Goal: Task Accomplishment & Management: Use online tool/utility

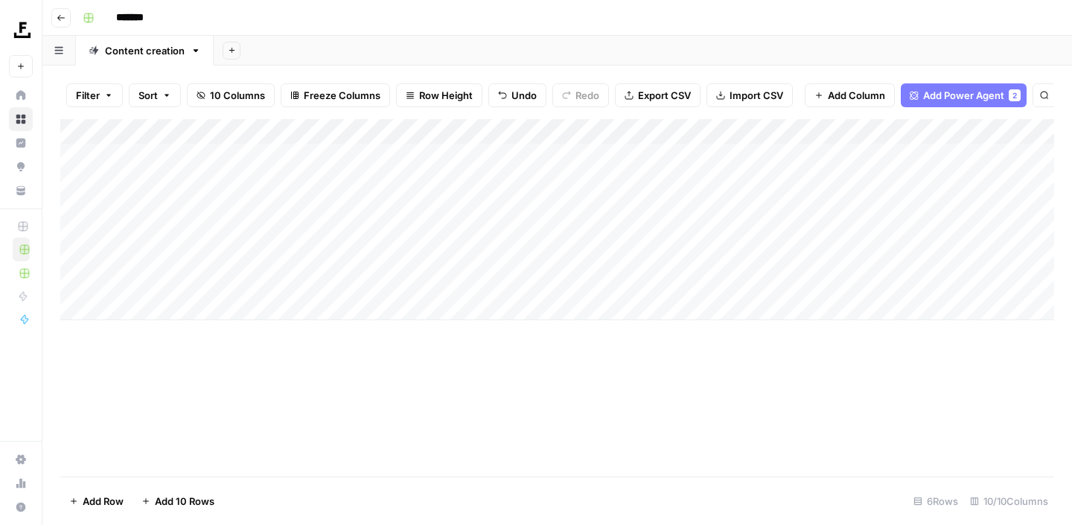
click at [147, 311] on div "Add Column" at bounding box center [557, 219] width 994 height 201
click at [706, 281] on div "Add Column" at bounding box center [557, 232] width 994 height 226
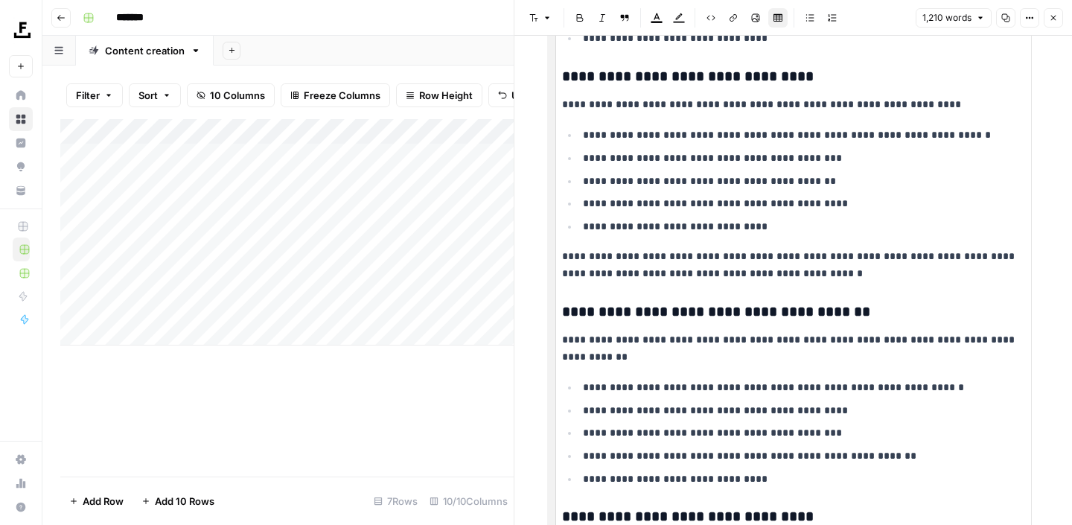
scroll to position [2265, 0]
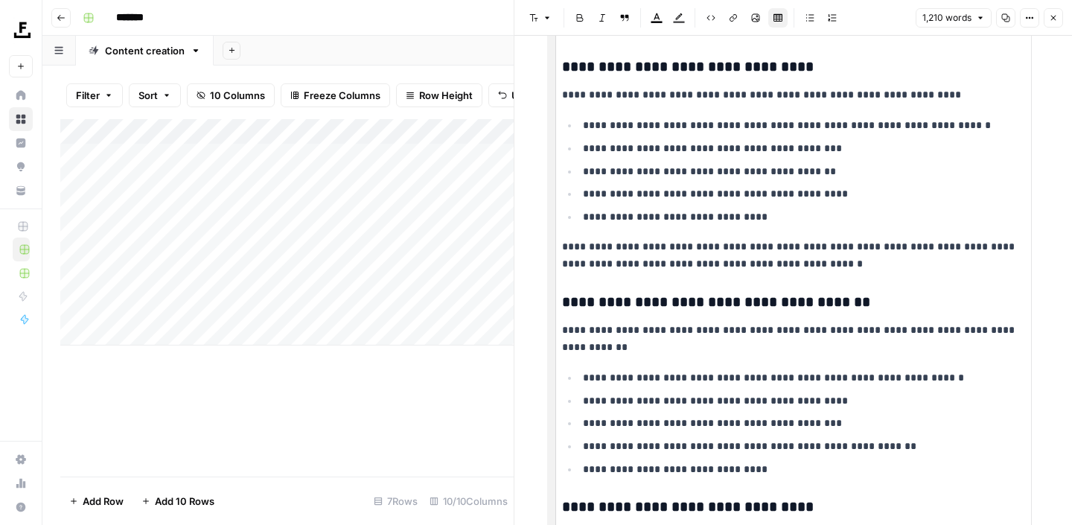
click at [676, 193] on p "**********" at bounding box center [804, 193] width 442 height 17
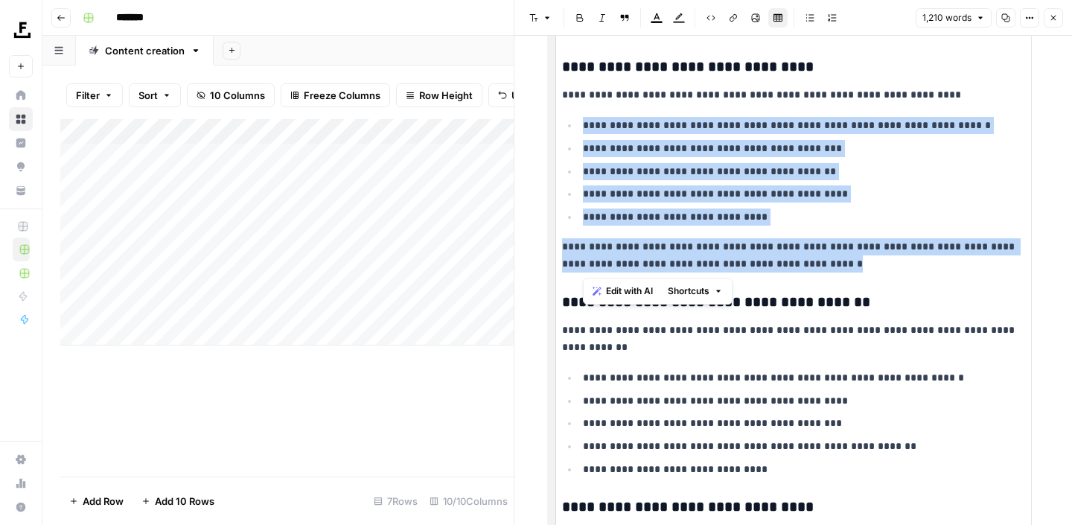
drag, startPoint x: 770, startPoint y: 245, endPoint x: 575, endPoint y: 113, distance: 235.4
click at [658, 412] on ul "**********" at bounding box center [793, 422] width 463 height 109
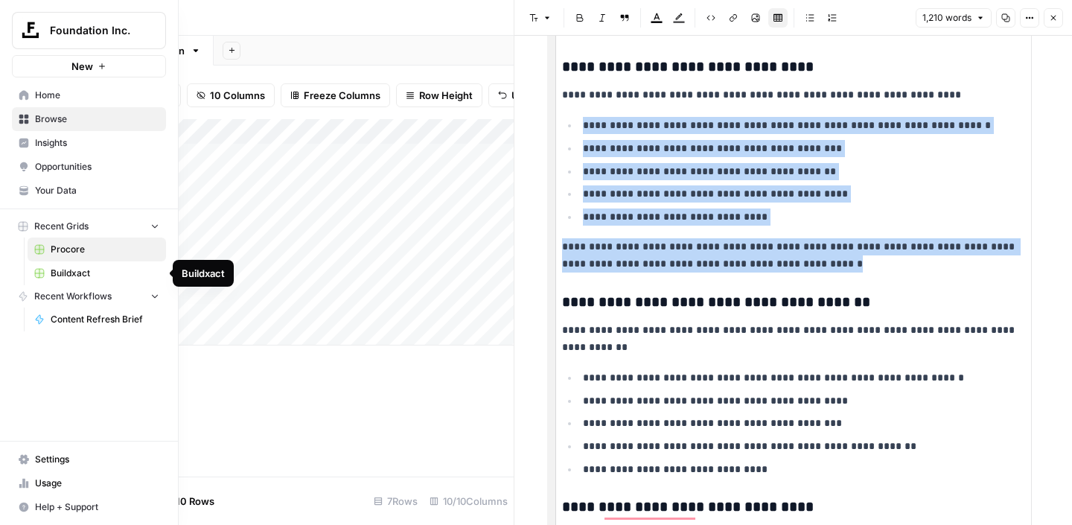
click at [70, 275] on span "Buildxact" at bounding box center [105, 272] width 109 height 13
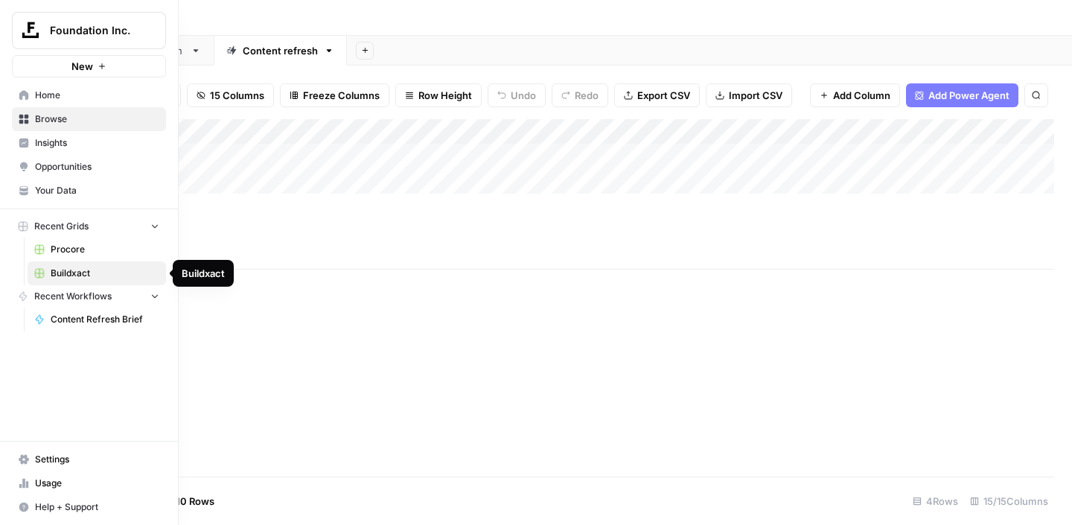
type input "*********"
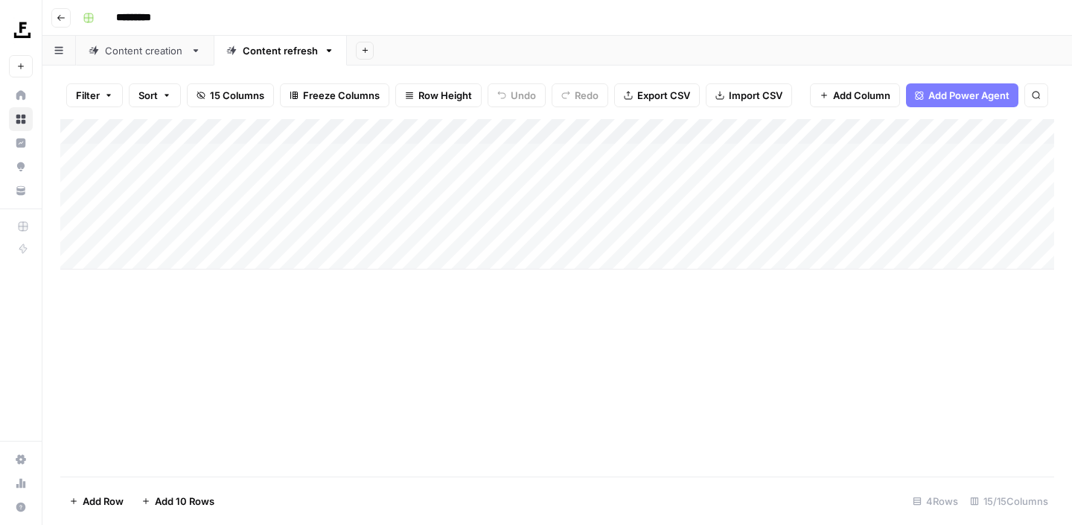
click at [132, 48] on div "Content creation" at bounding box center [145, 50] width 80 height 15
click at [272, 53] on div "Content refresh" at bounding box center [280, 50] width 75 height 15
click at [155, 57] on div "Content creation" at bounding box center [145, 50] width 80 height 15
click at [512, 206] on div "Add Column" at bounding box center [557, 194] width 994 height 150
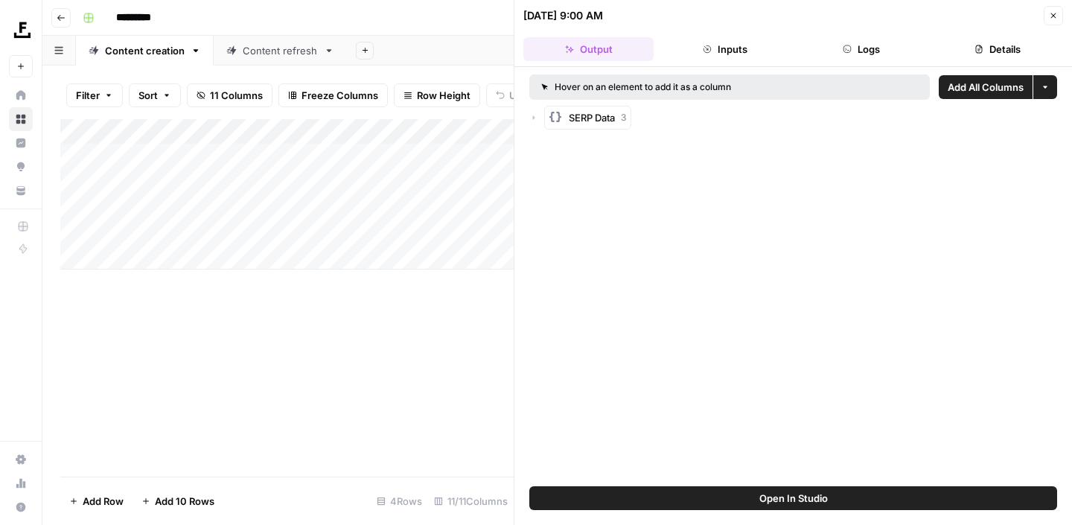
click at [1057, 13] on icon "button" at bounding box center [1053, 15] width 9 height 9
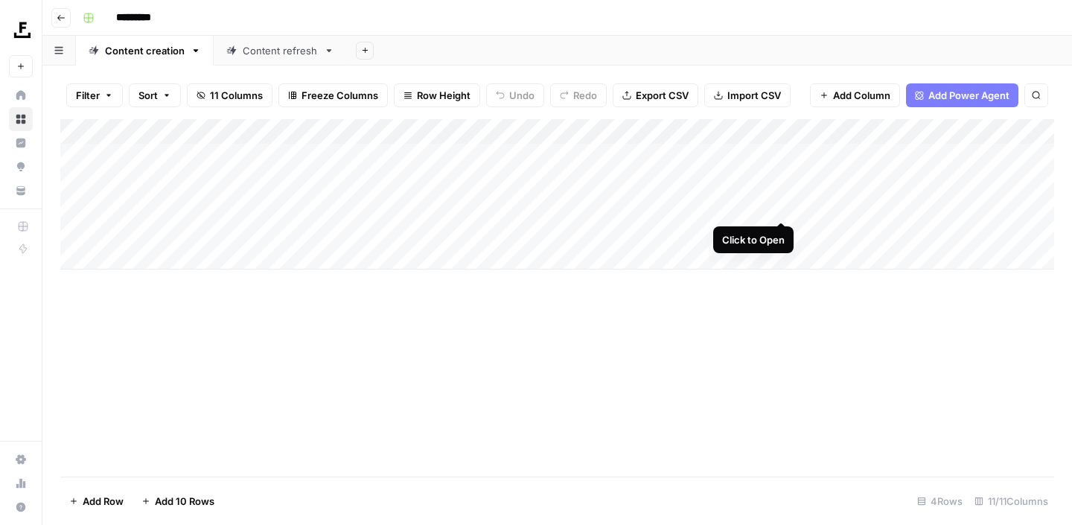
click at [779, 206] on div "Add Column" at bounding box center [557, 194] width 994 height 150
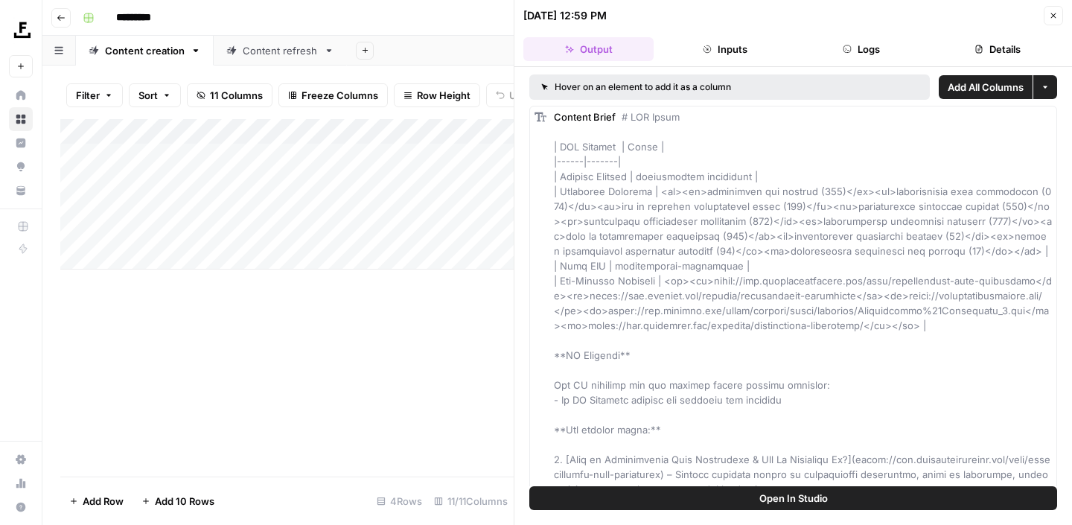
click at [1053, 14] on icon "button" at bounding box center [1053, 15] width 5 height 5
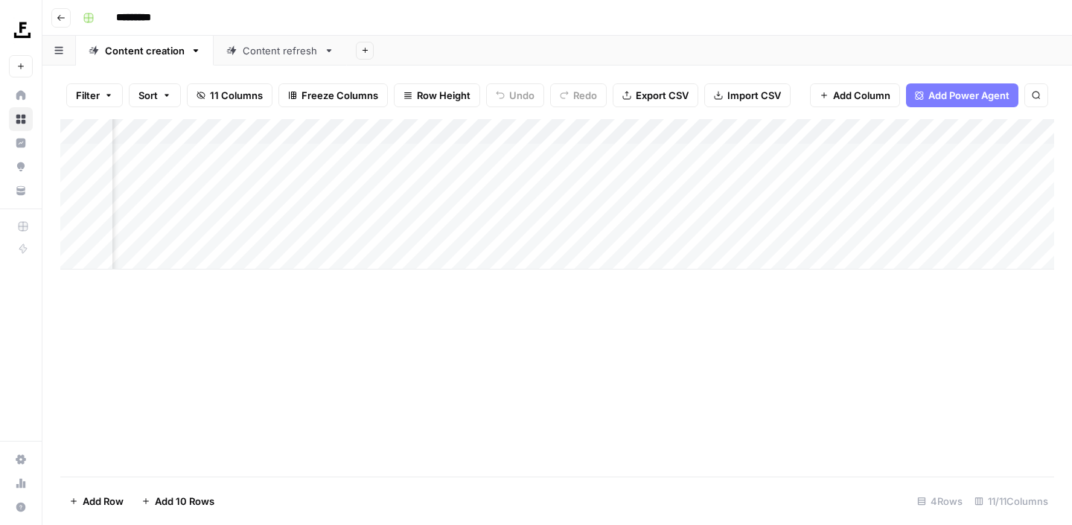
scroll to position [0, 168]
click at [767, 205] on div "Add Column" at bounding box center [557, 194] width 994 height 150
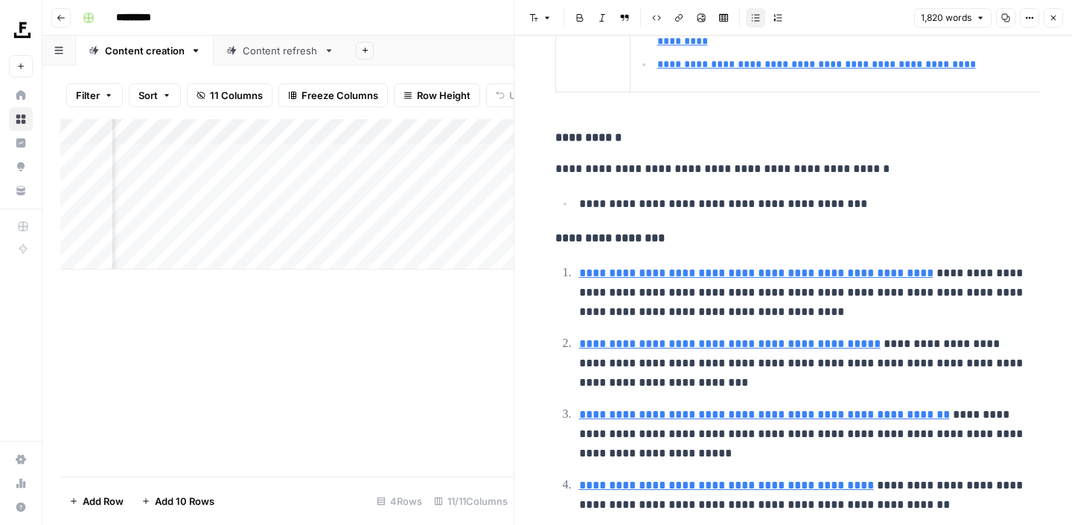
scroll to position [563, 0]
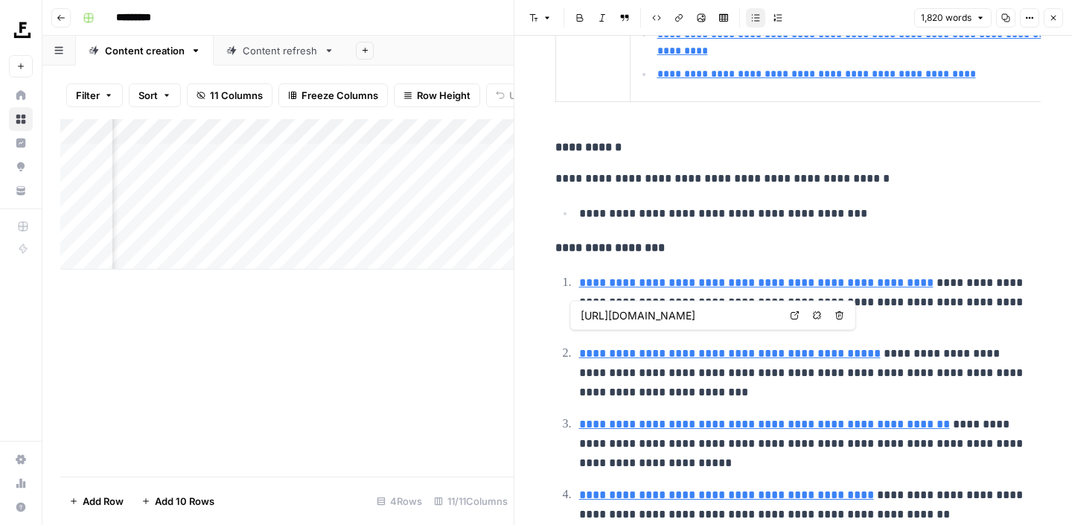
type input "[URL][DOMAIN_NAME]"
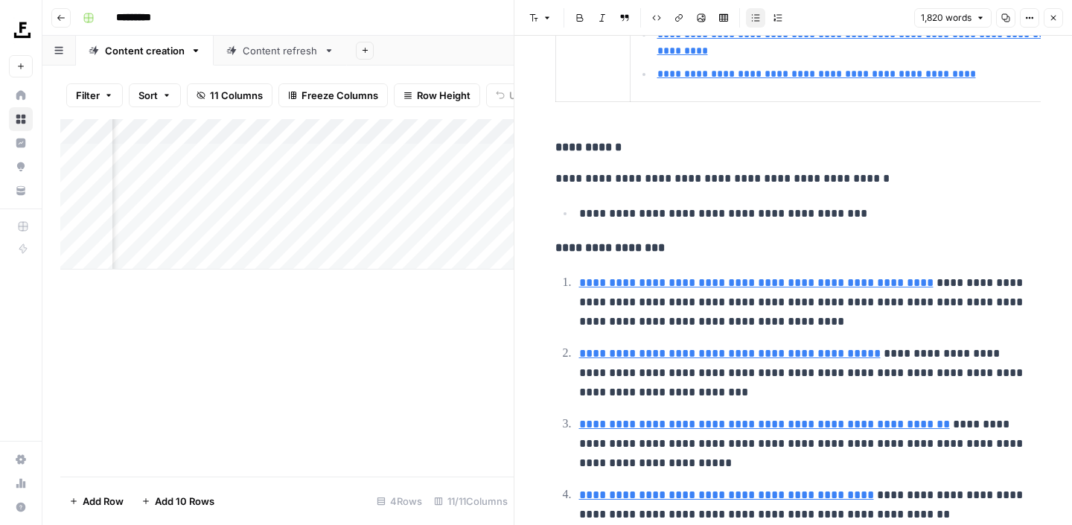
click at [352, 208] on div "Add Column" at bounding box center [286, 194] width 453 height 150
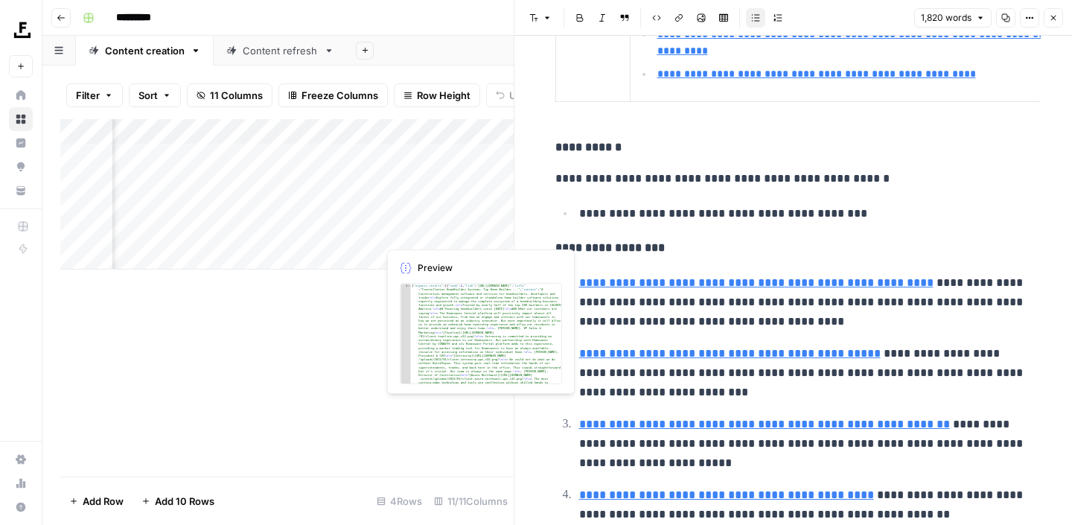
click at [1051, 22] on button "Close" at bounding box center [1053, 17] width 19 height 19
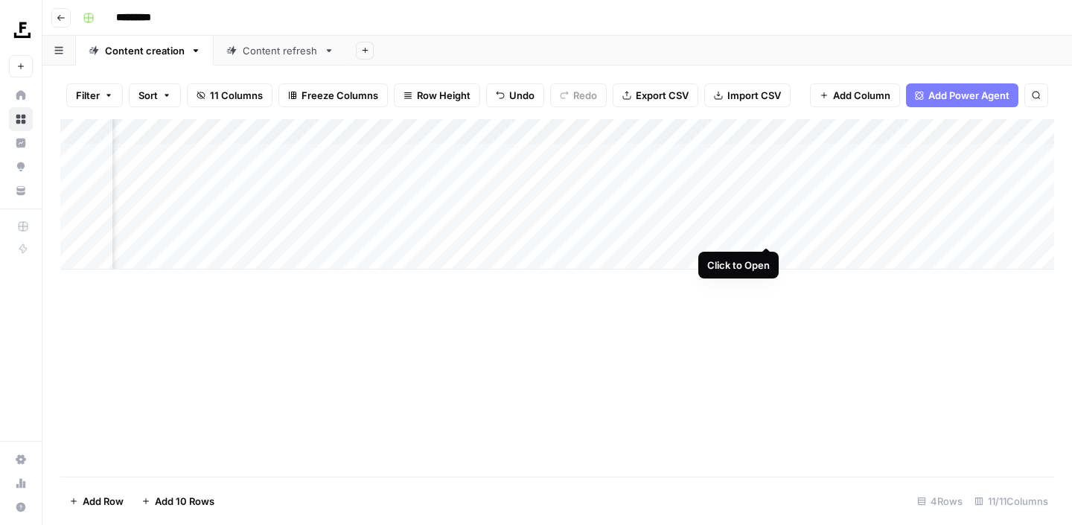
click at [767, 232] on div "Add Column" at bounding box center [557, 194] width 994 height 150
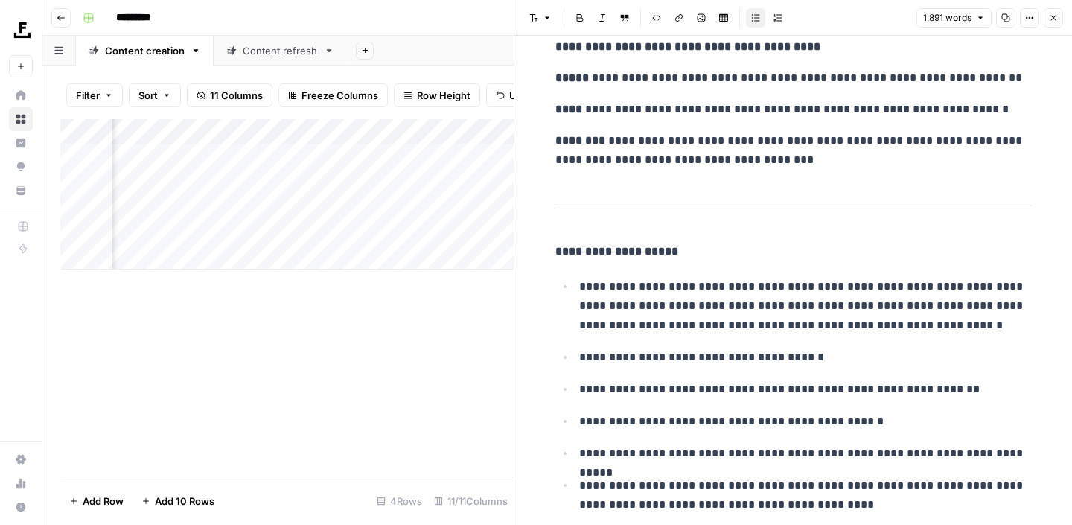
scroll to position [7466, 0]
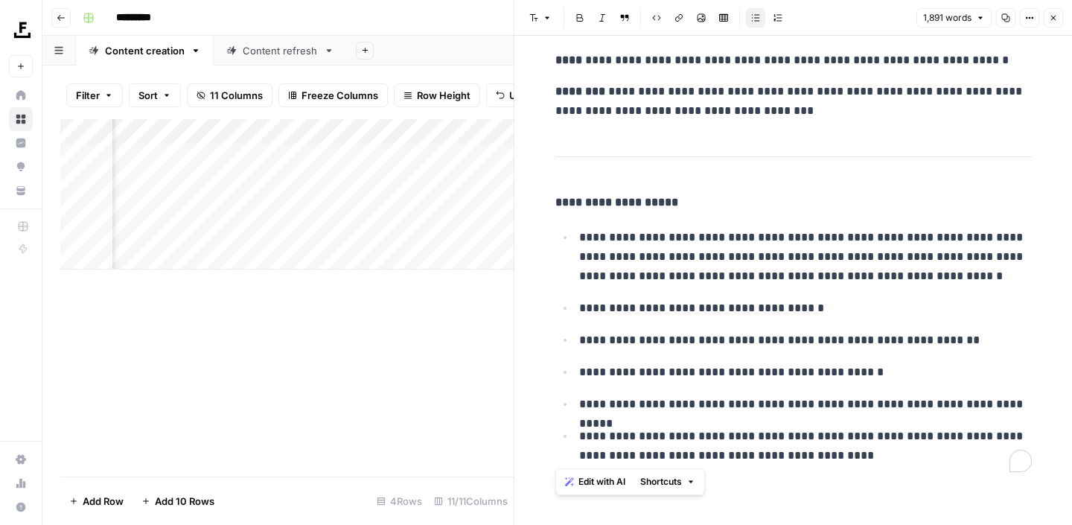
drag, startPoint x: 810, startPoint y: 366, endPoint x: 834, endPoint y: 459, distance: 95.3
click at [269, 51] on div "Content refresh" at bounding box center [280, 50] width 75 height 15
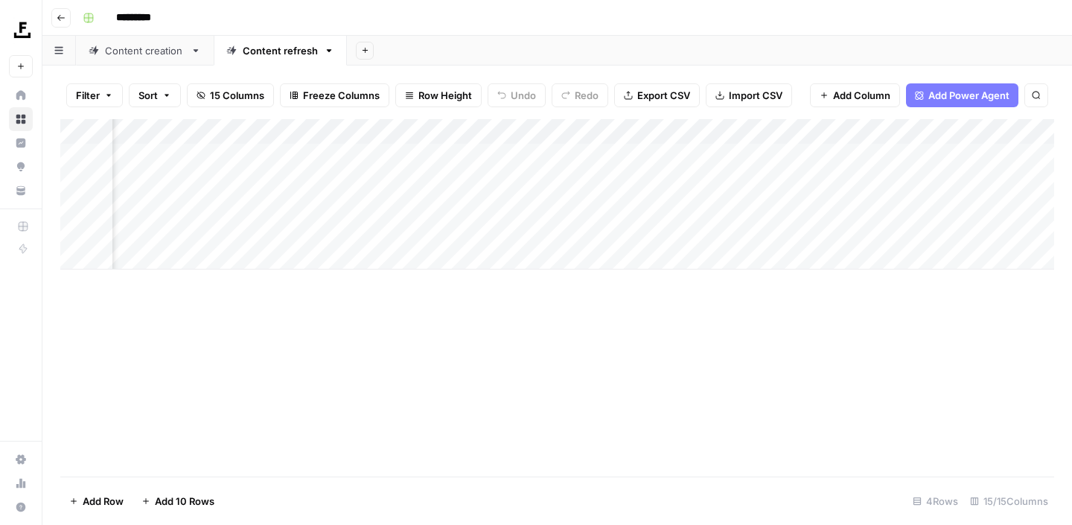
scroll to position [0, 316]
click at [741, 205] on div "Add Column" at bounding box center [557, 194] width 994 height 150
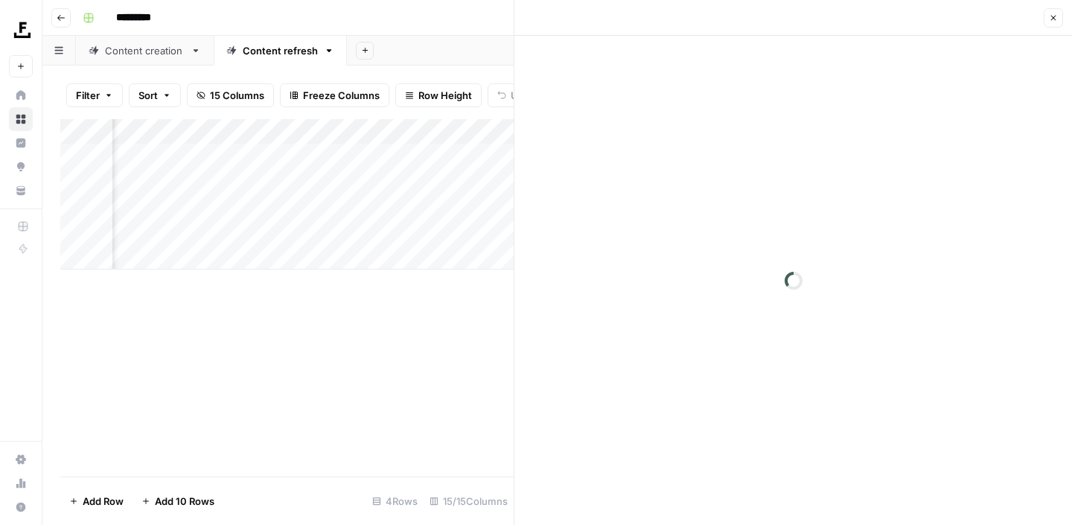
click at [1053, 16] on icon "button" at bounding box center [1053, 17] width 9 height 9
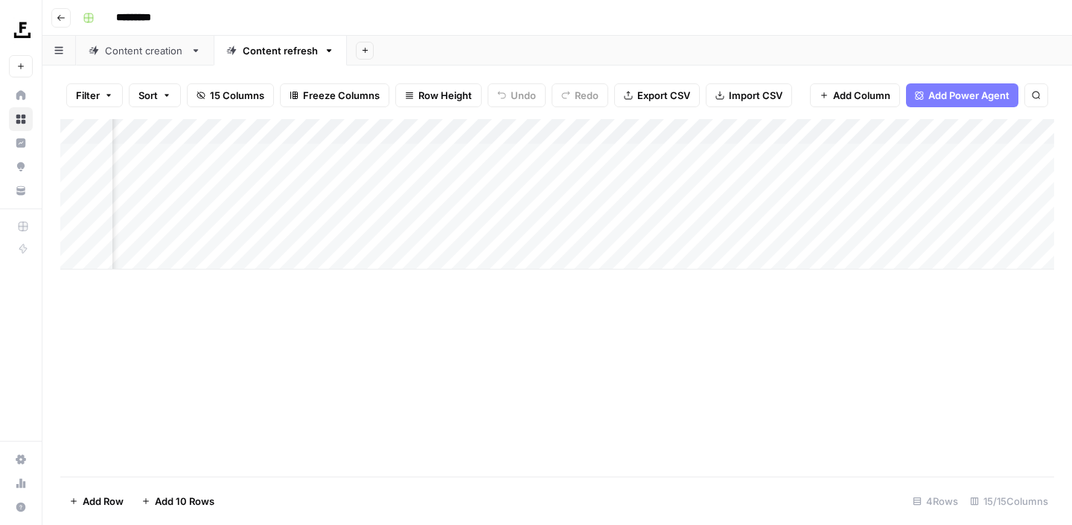
scroll to position [0, 913]
click at [831, 206] on div "Add Column" at bounding box center [557, 194] width 994 height 150
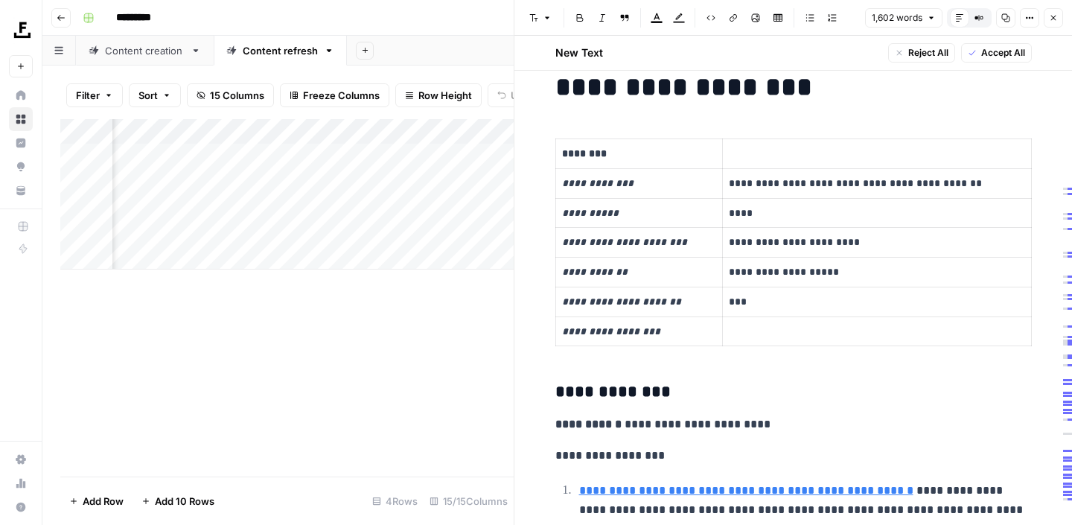
scroll to position [28, 0]
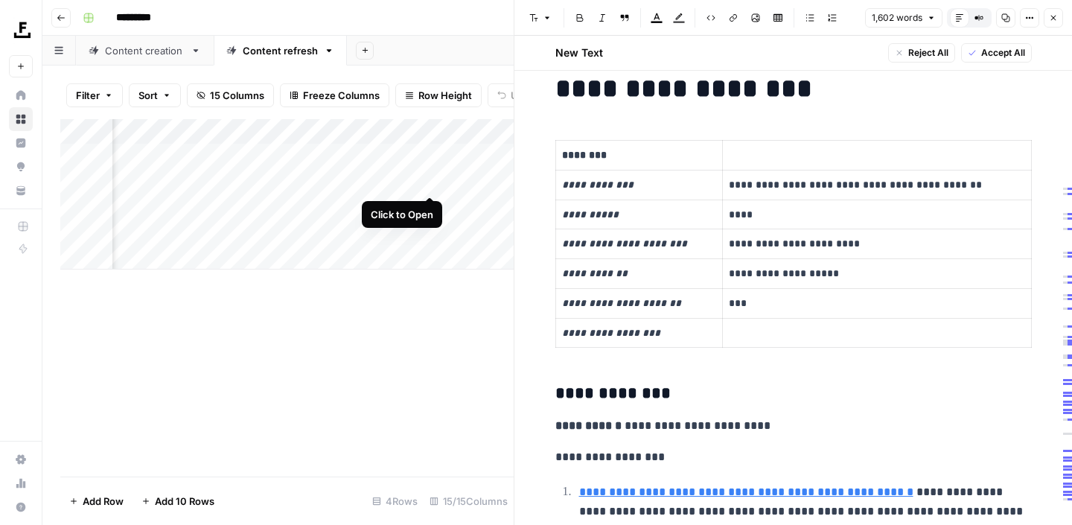
click at [427, 182] on div "Add Column" at bounding box center [286, 194] width 453 height 150
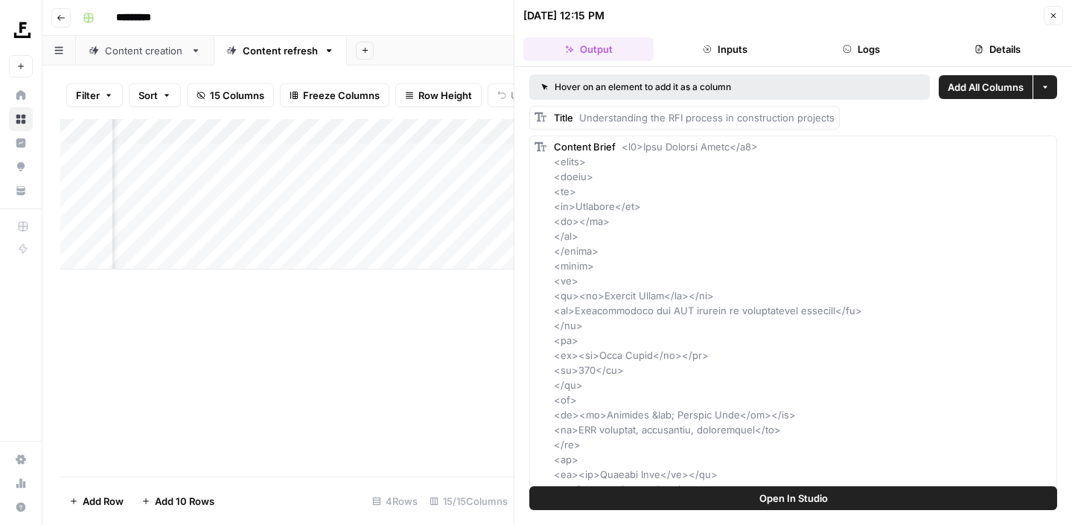
click at [1049, 18] on icon "button" at bounding box center [1053, 15] width 9 height 9
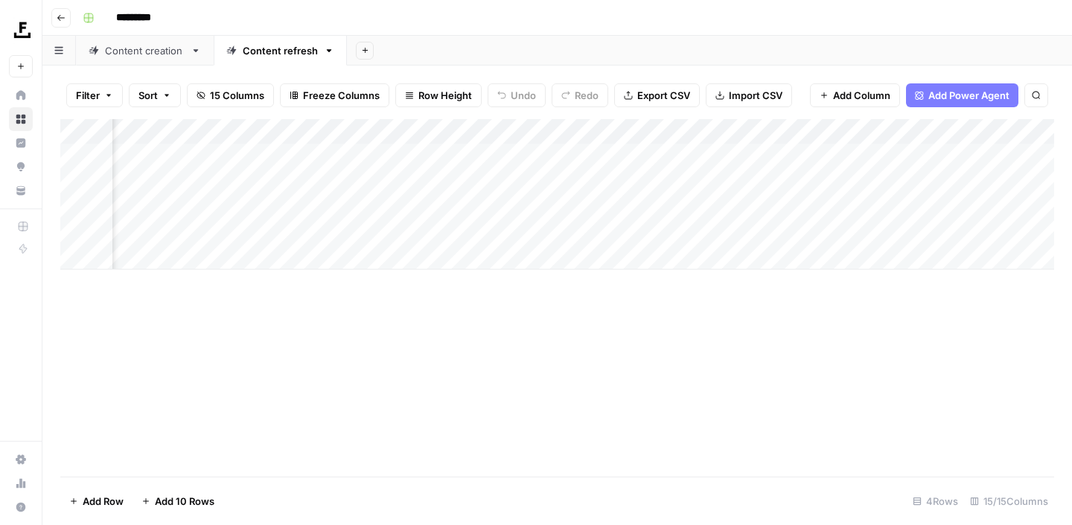
click at [813, 182] on div "Add Column" at bounding box center [557, 194] width 994 height 150
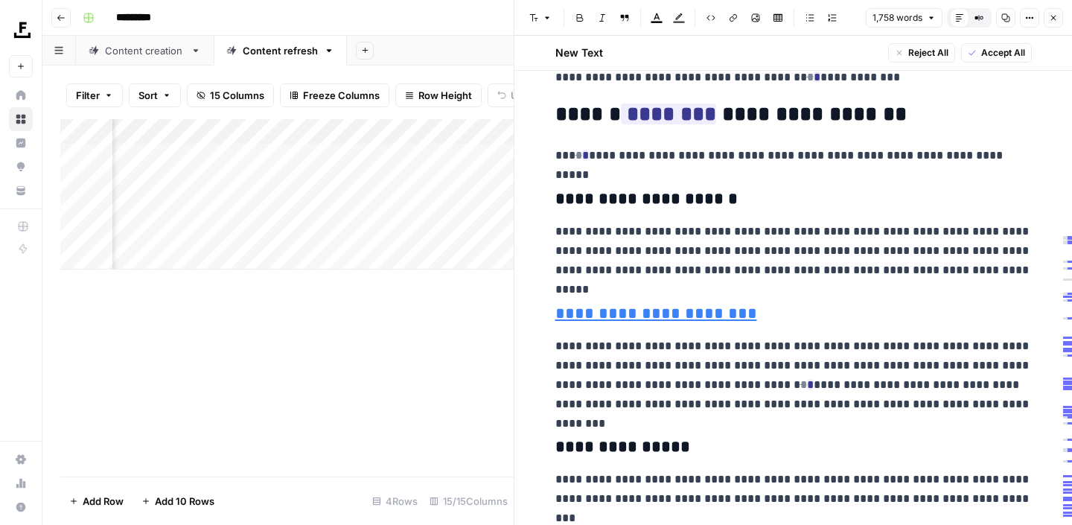
scroll to position [3224, 0]
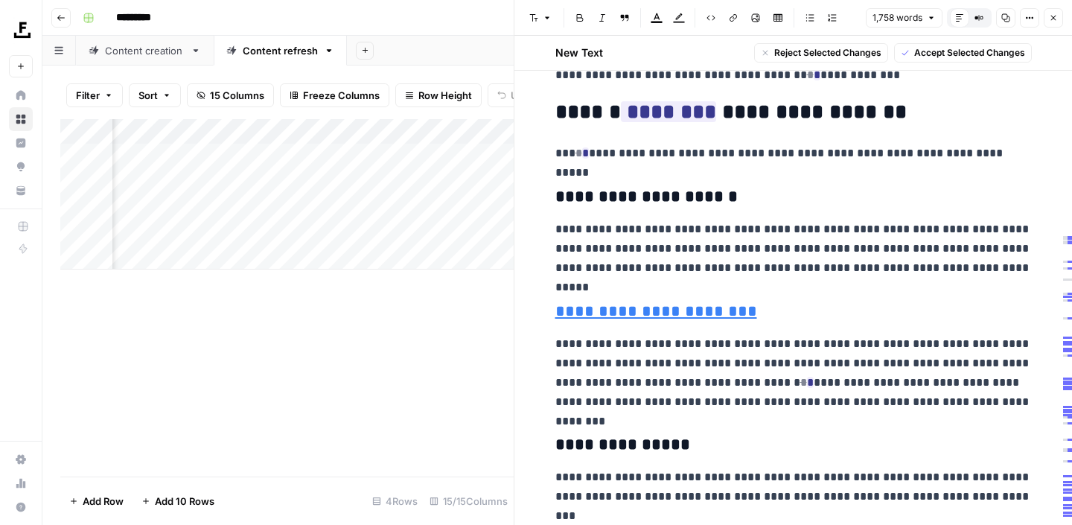
drag, startPoint x: 561, startPoint y: 88, endPoint x: 924, endPoint y: 396, distance: 476.4
click at [780, 435] on h3 "**********" at bounding box center [793, 445] width 476 height 21
drag, startPoint x: 593, startPoint y: 324, endPoint x: 695, endPoint y: 345, distance: 104.2
click at [695, 345] on p "**********" at bounding box center [793, 372] width 476 height 77
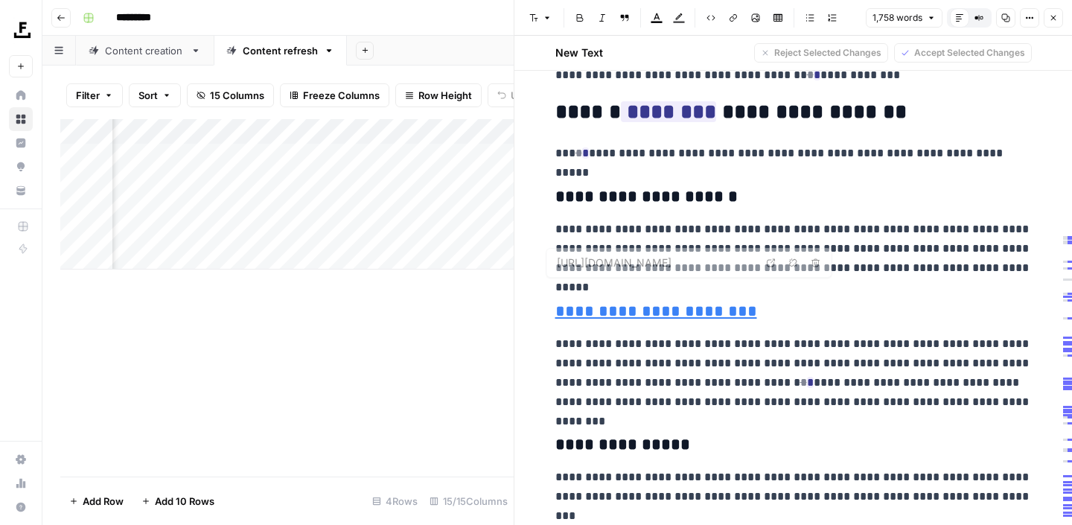
click at [635, 379] on p "**********" at bounding box center [793, 372] width 476 height 77
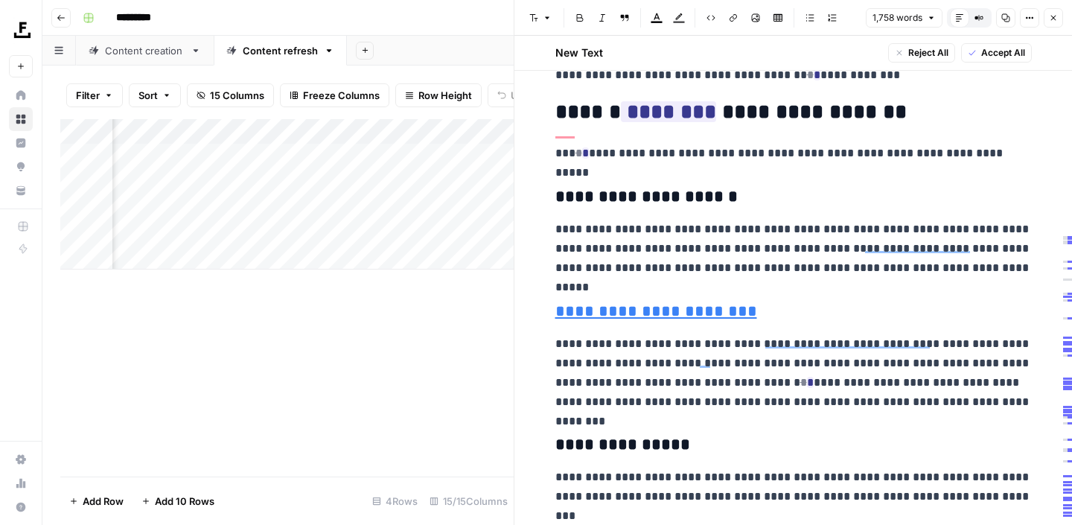
click at [1052, 14] on icon "button" at bounding box center [1053, 17] width 9 height 9
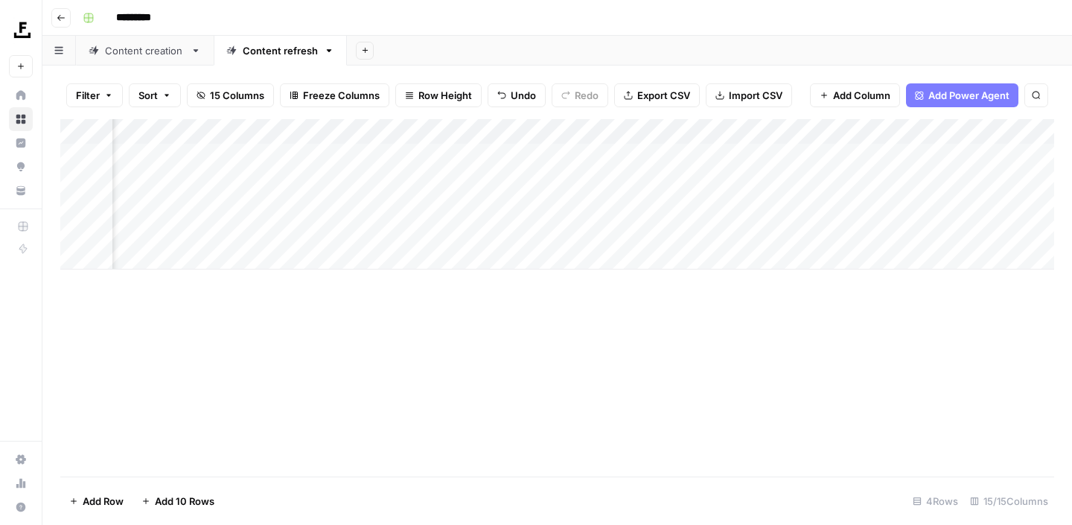
click at [427, 157] on div "Add Column" at bounding box center [557, 194] width 994 height 150
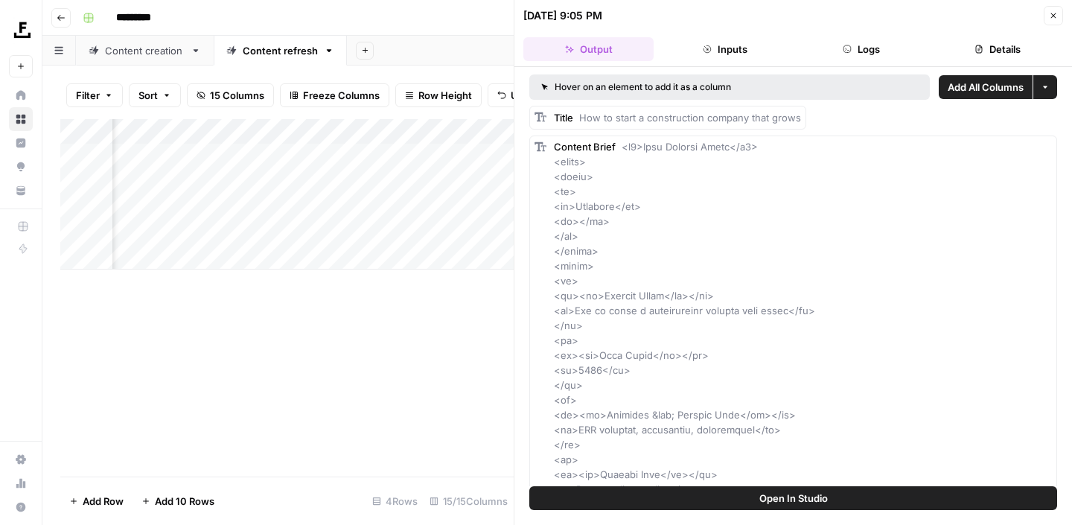
click at [676, 495] on button "Open In Studio" at bounding box center [793, 498] width 528 height 24
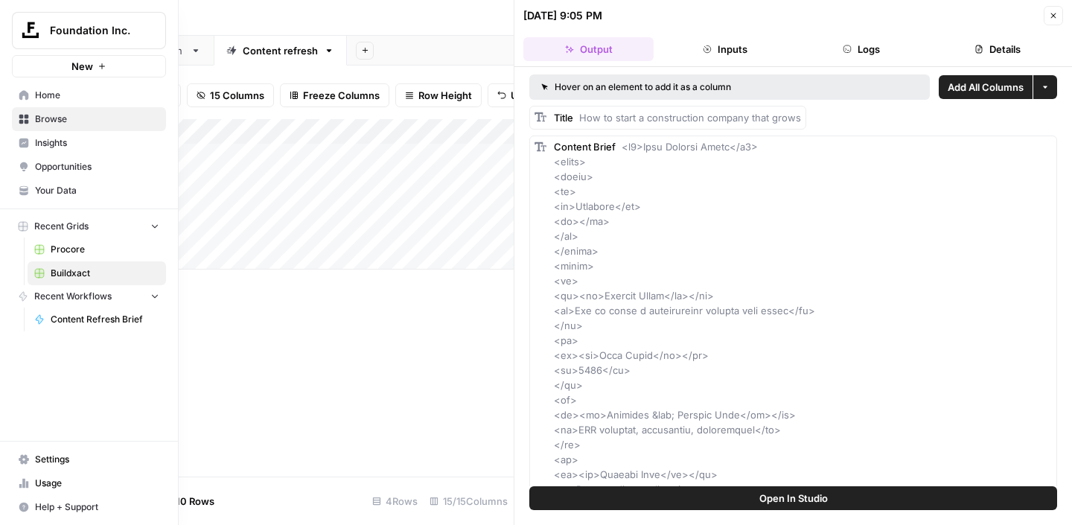
click at [57, 247] on span "Procore" at bounding box center [105, 249] width 109 height 13
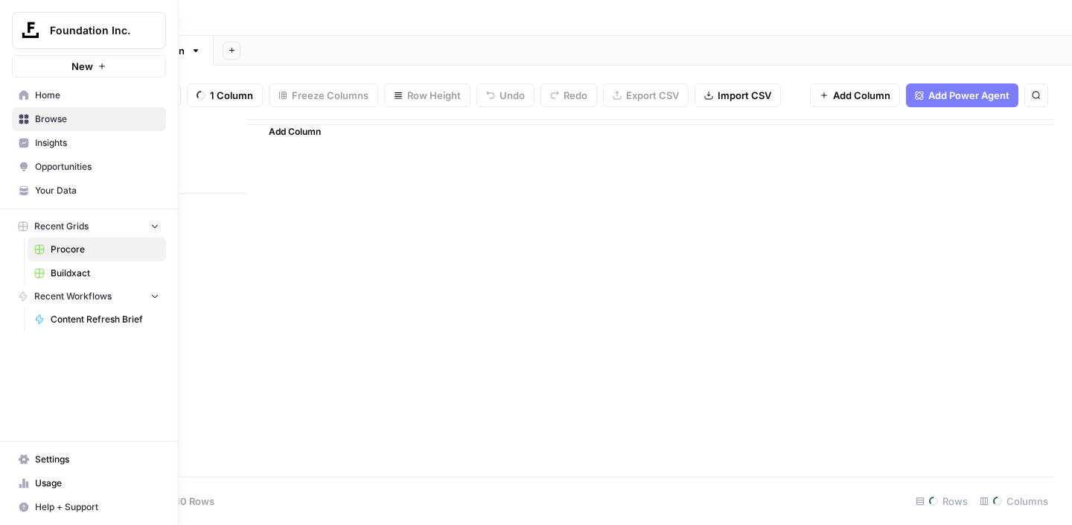
type input "*******"
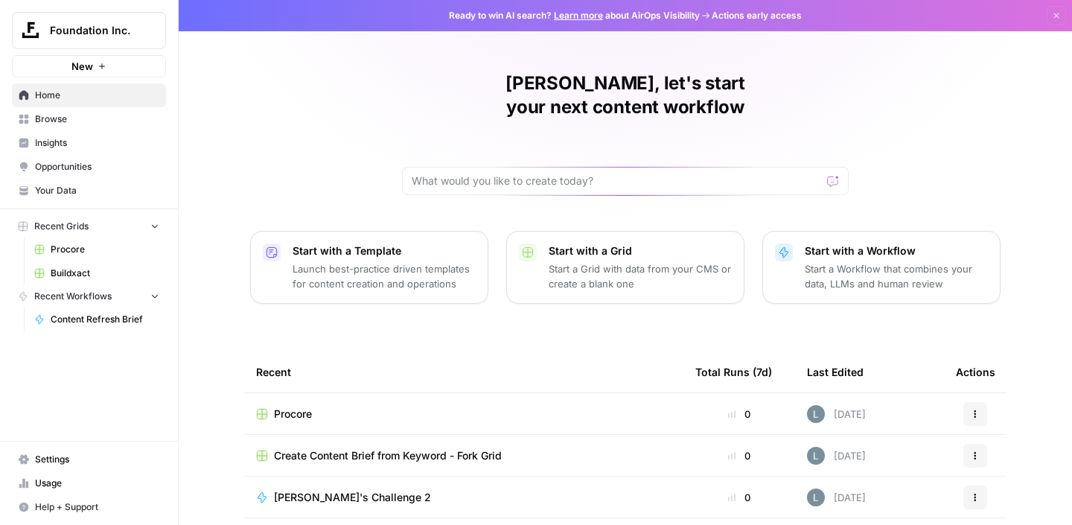
click at [46, 193] on span "Your Data" at bounding box center [97, 190] width 124 height 13
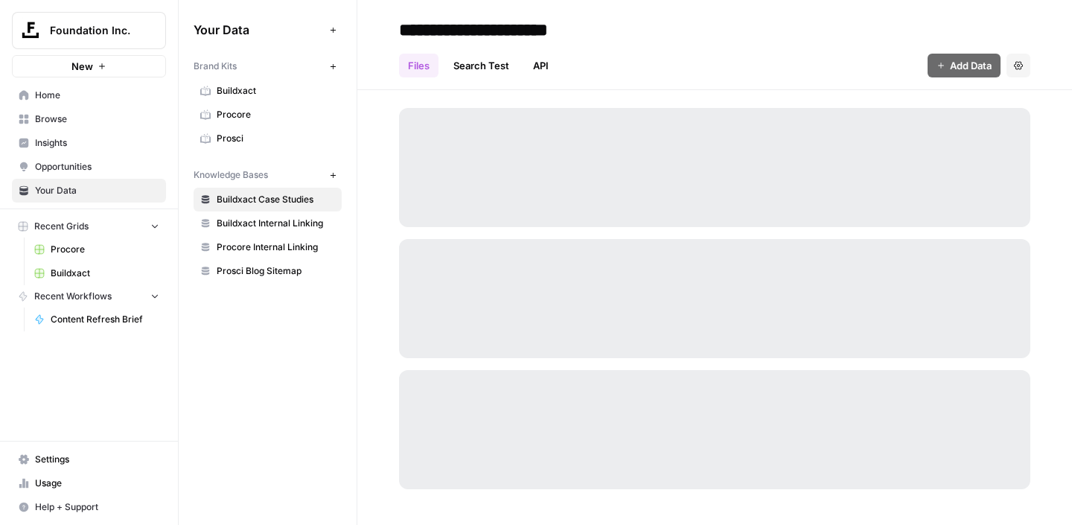
click at [278, 117] on span "Procore" at bounding box center [276, 114] width 118 height 13
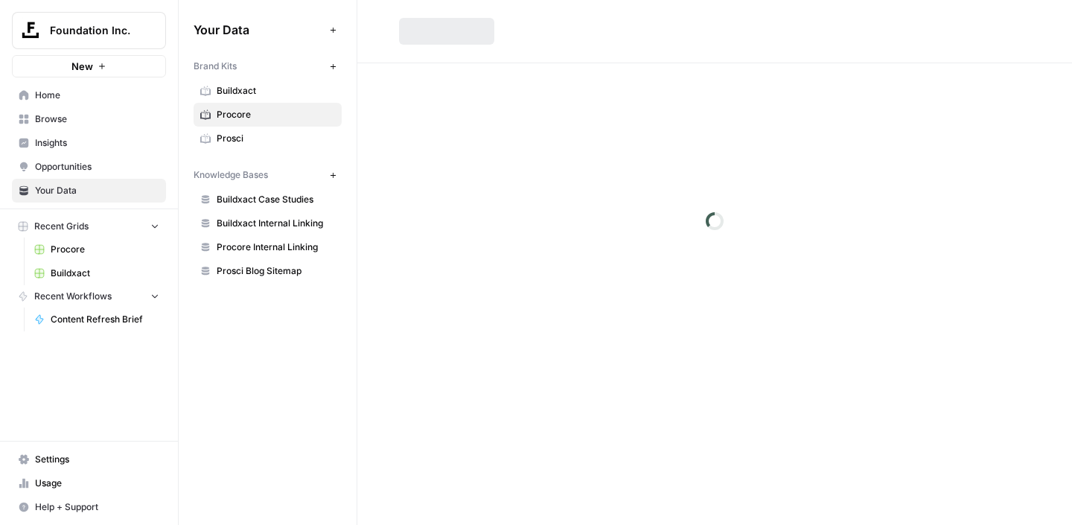
click at [238, 110] on span "Procore" at bounding box center [276, 114] width 118 height 13
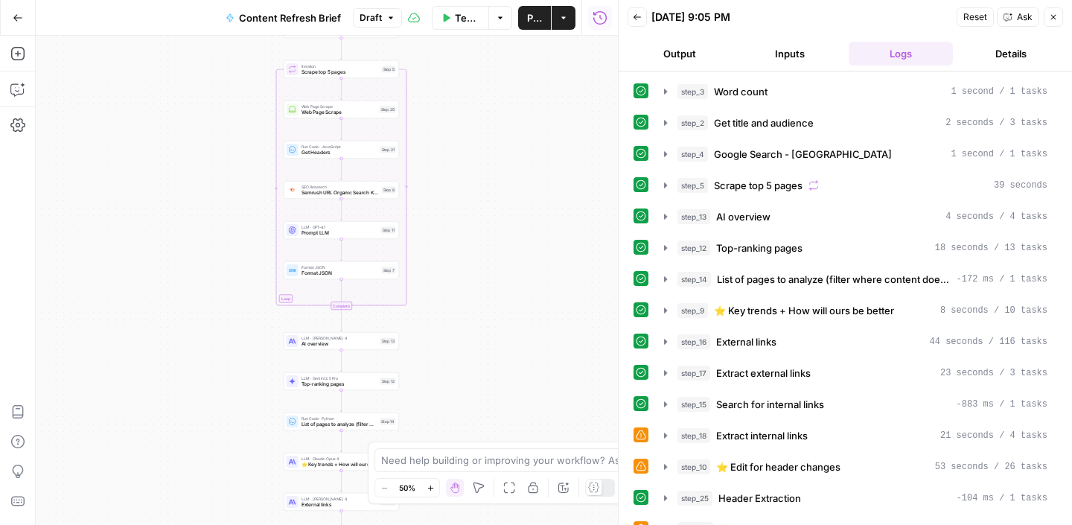
click at [492, 401] on div "Workflow Set Inputs Inputs Run Code · Python Word count Step 3 LLM · GPT-4.1 Ge…" at bounding box center [327, 280] width 582 height 489
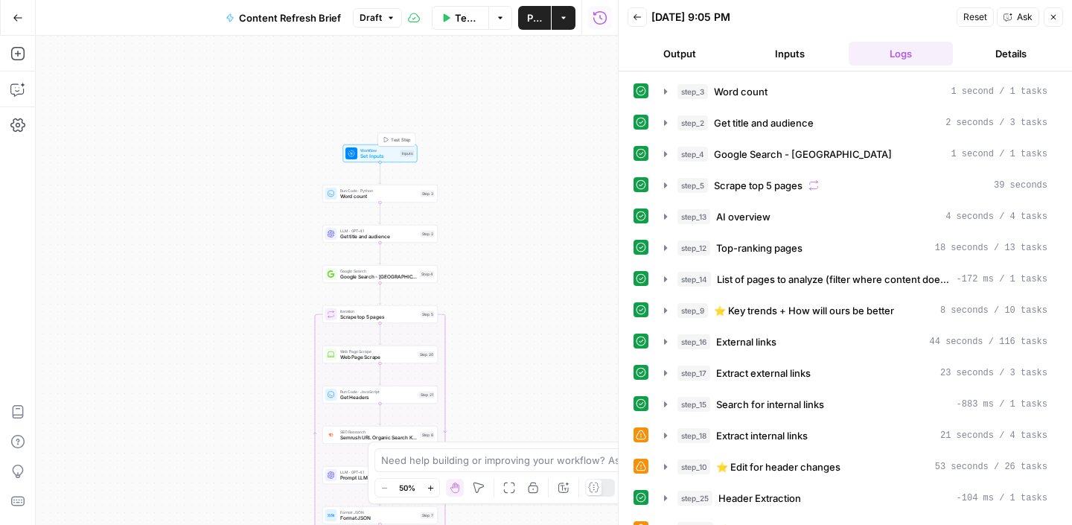
click at [371, 155] on span "Set Inputs" at bounding box center [378, 156] width 37 height 7
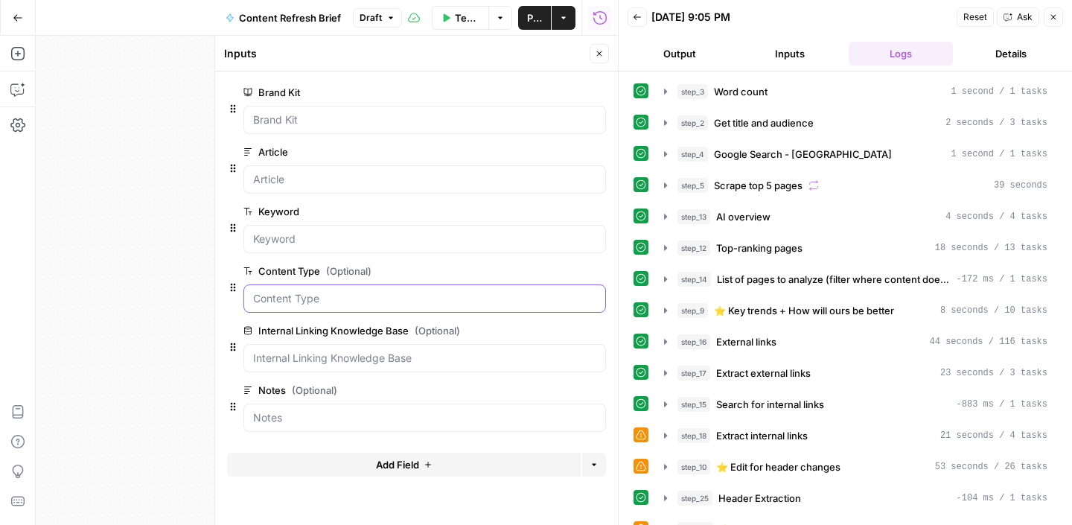
click at [278, 292] on Type "Content Type (Optional)" at bounding box center [424, 298] width 343 height 15
click at [275, 304] on Type "Content Type (Optional)" at bounding box center [424, 298] width 343 height 15
click at [289, 363] on Base "Internal Linking Knowledge Base (Optional)" at bounding box center [424, 358] width 343 height 15
click at [275, 422] on input "Notes (Optional)" at bounding box center [424, 417] width 343 height 15
click at [599, 54] on icon "button" at bounding box center [599, 53] width 9 height 9
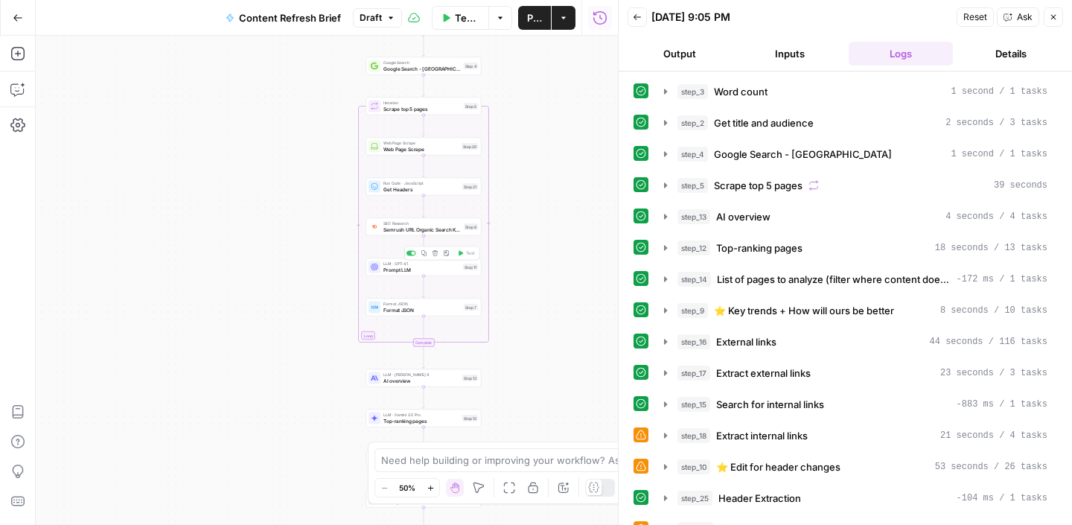
click at [396, 272] on span "Prompt LLM" at bounding box center [421, 269] width 77 height 7
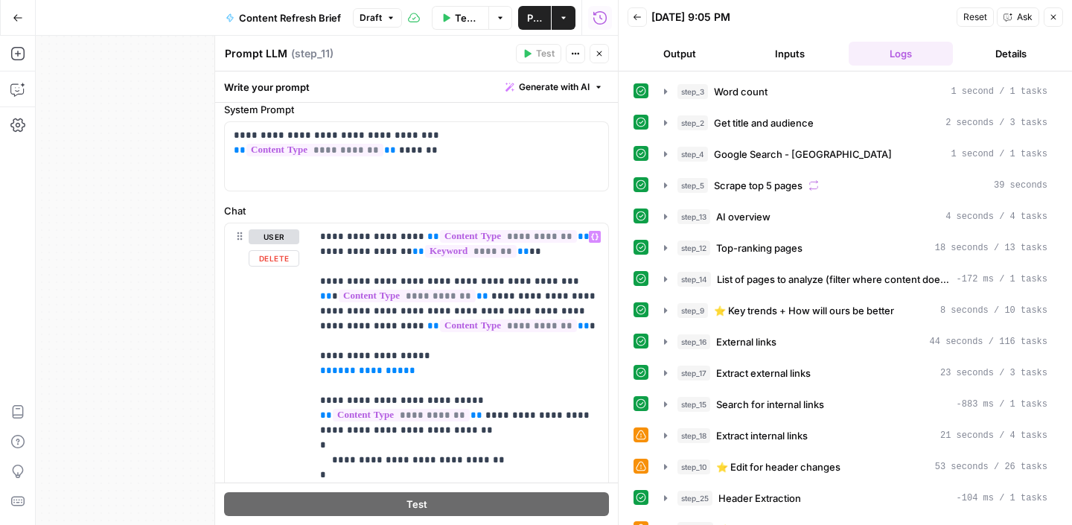
scroll to position [31, 0]
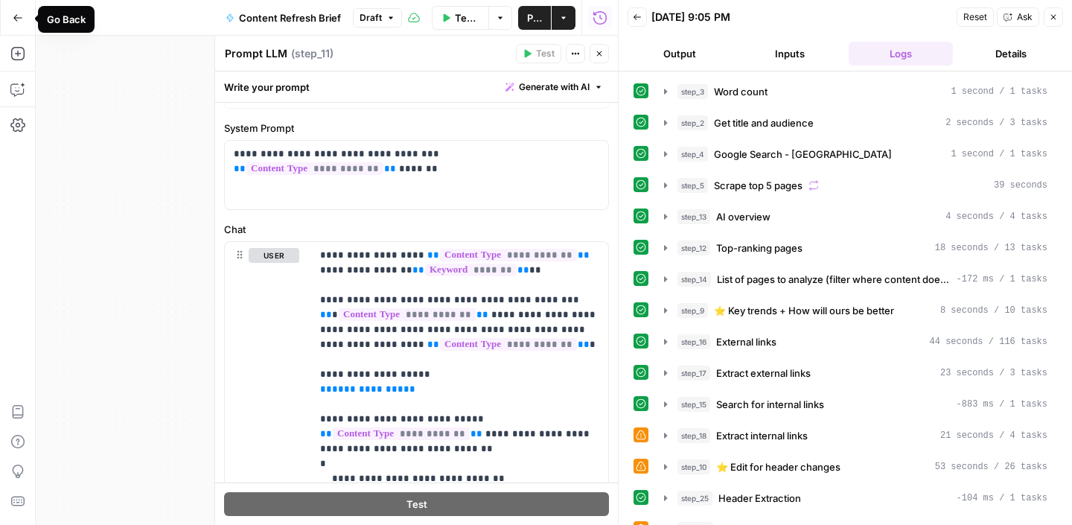
click at [15, 18] on icon "button" at bounding box center [18, 18] width 10 height 10
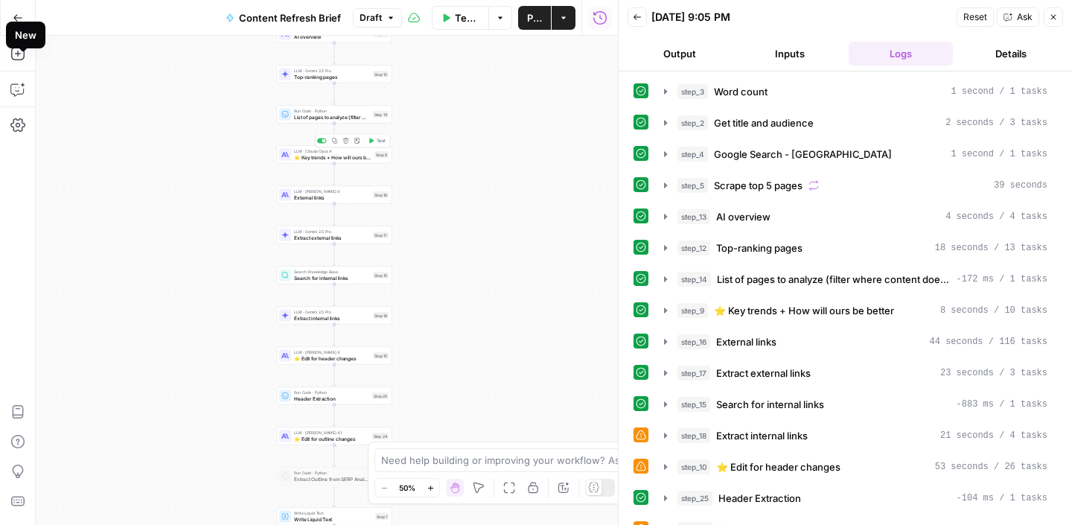
click at [310, 159] on span "⭐️ Key trends + How will ours be better" at bounding box center [332, 156] width 77 height 7
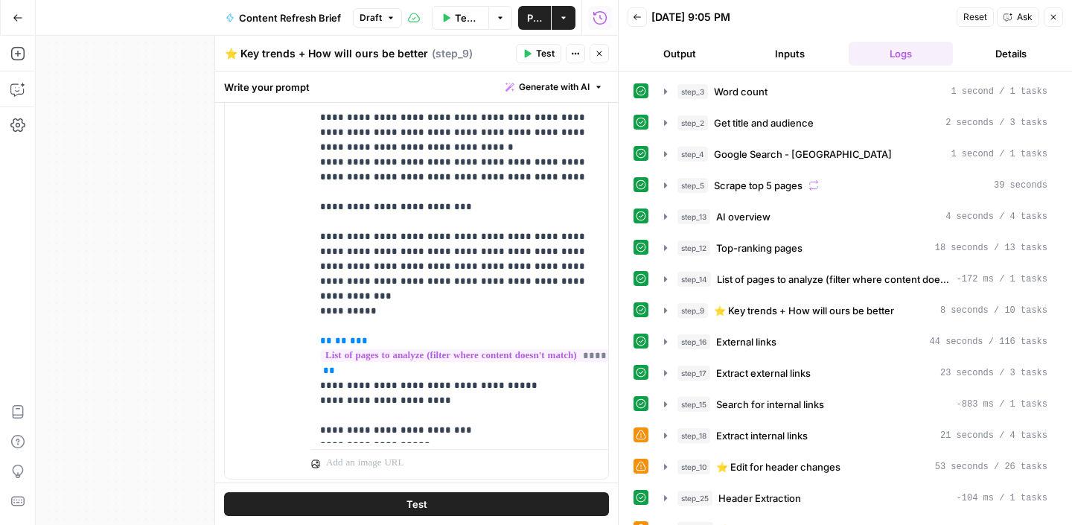
scroll to position [402, 0]
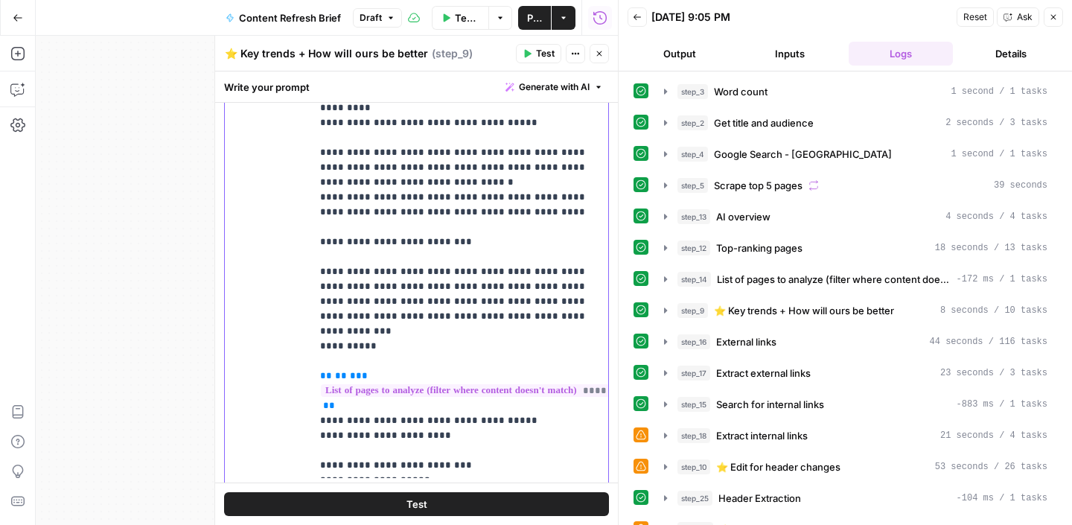
drag, startPoint x: 333, startPoint y: 240, endPoint x: 504, endPoint y: 287, distance: 176.8
click at [504, 287] on p "**********" at bounding box center [459, 323] width 279 height 893
click at [419, 296] on p "**********" at bounding box center [459, 323] width 279 height 893
click at [1052, 16] on icon "button" at bounding box center [1053, 17] width 5 height 5
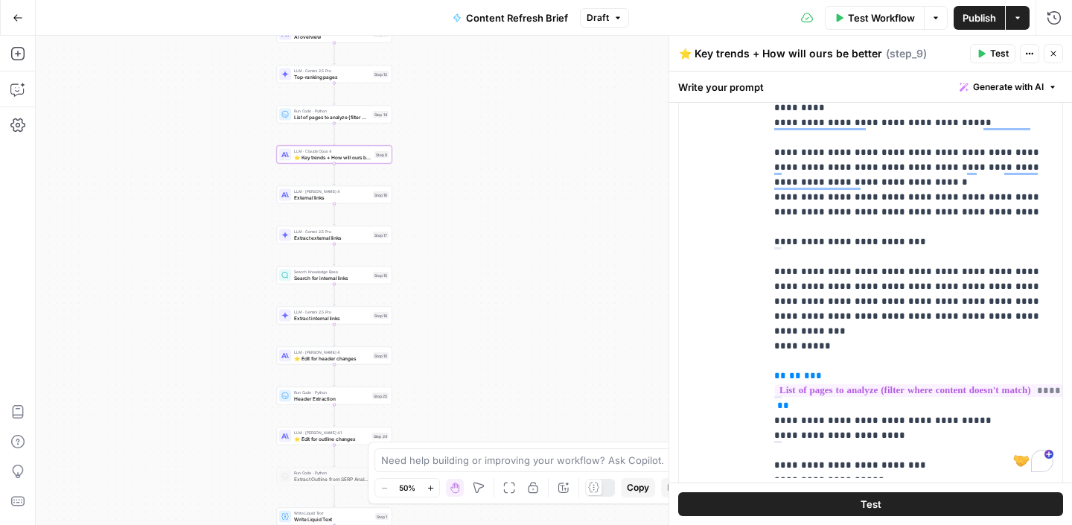
click at [613, 14] on icon "button" at bounding box center [617, 17] width 9 height 9
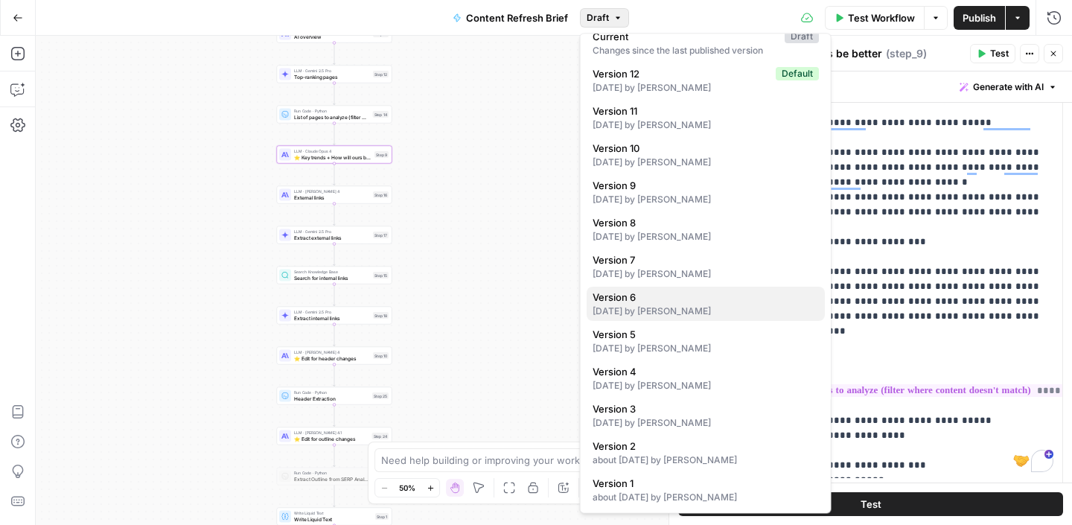
scroll to position [0, 0]
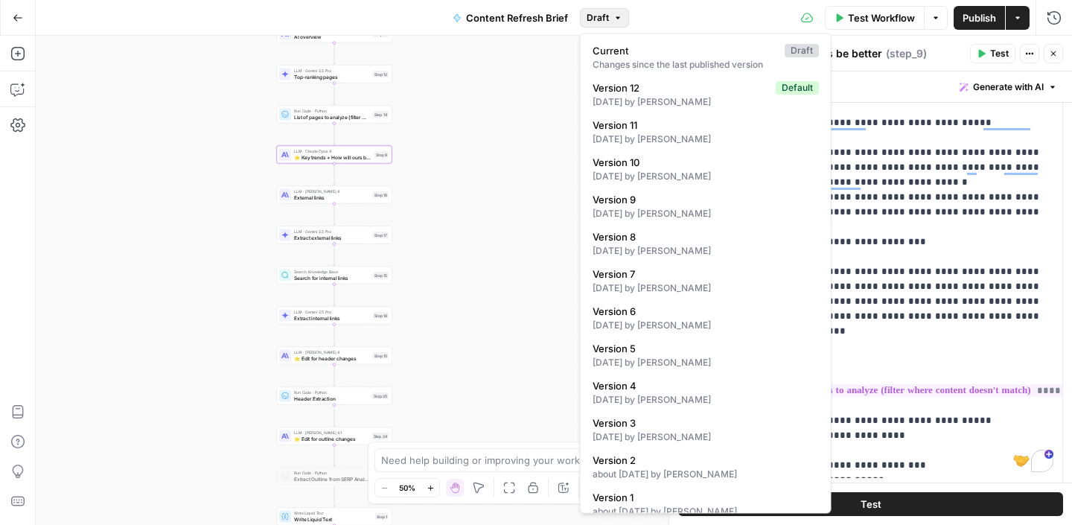
click at [485, 98] on div "Workflow Set Inputs Inputs Run Code · Python Word count Step 3 LLM · GPT-4.1 Ge…" at bounding box center [554, 280] width 1036 height 489
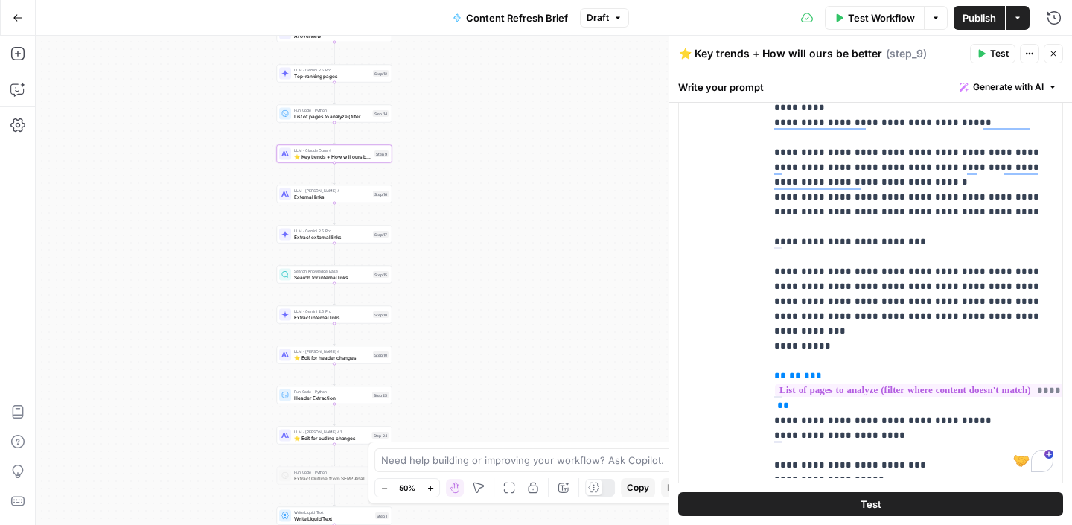
click at [931, 17] on icon "button" at bounding box center [935, 17] width 9 height 9
click at [1023, 18] on button "Actions" at bounding box center [1018, 18] width 24 height 24
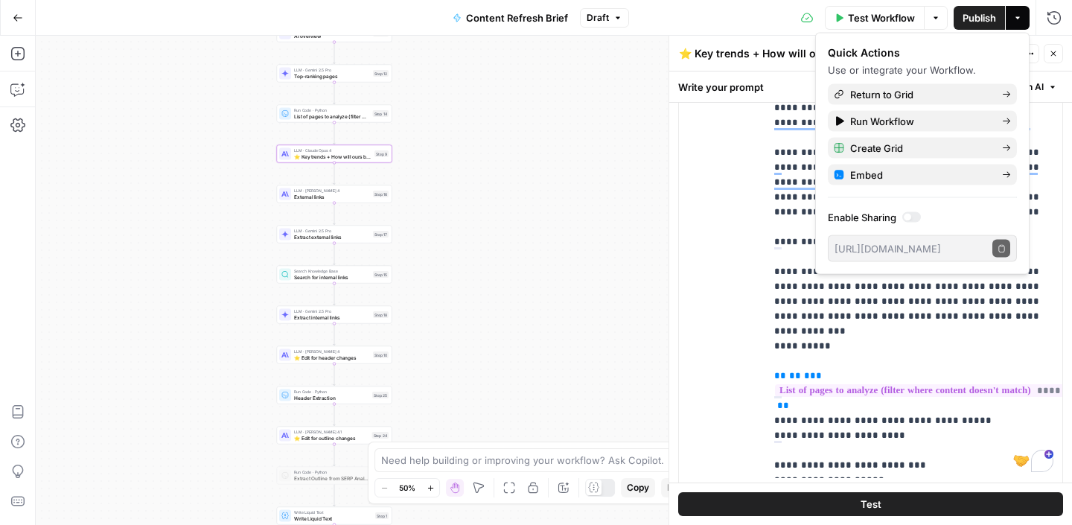
click at [464, 192] on div "Workflow Set Inputs Inputs Run Code · Python Word count Step 3 LLM · GPT-4.1 Ge…" at bounding box center [554, 280] width 1036 height 489
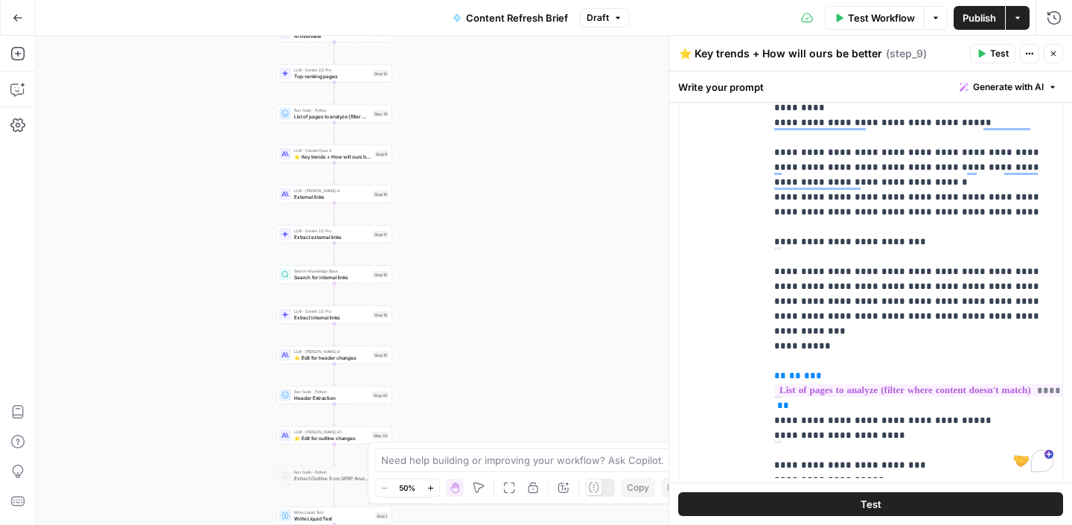
click at [16, 16] on icon "button" at bounding box center [18, 18] width 10 height 10
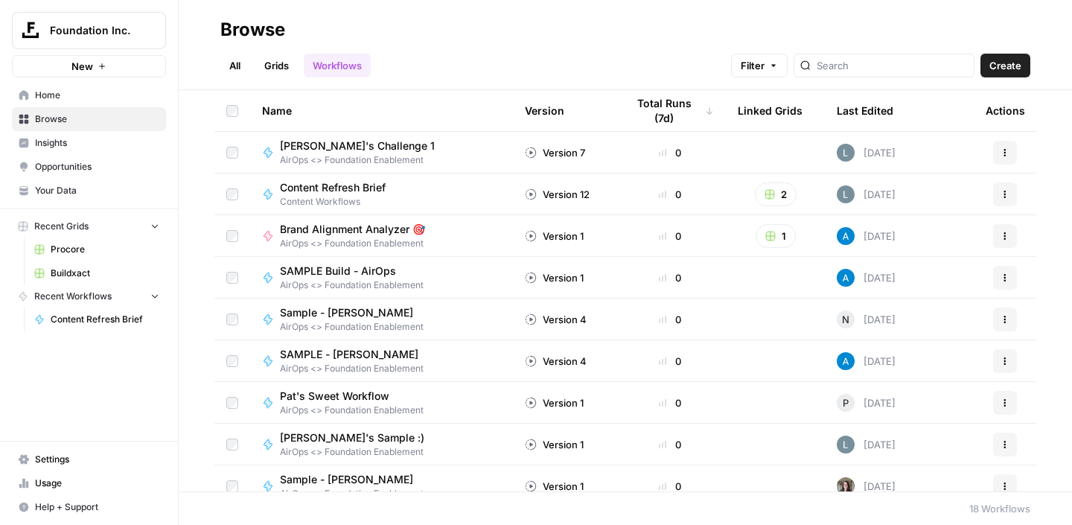
click at [73, 277] on span "Buildxact" at bounding box center [105, 272] width 109 height 13
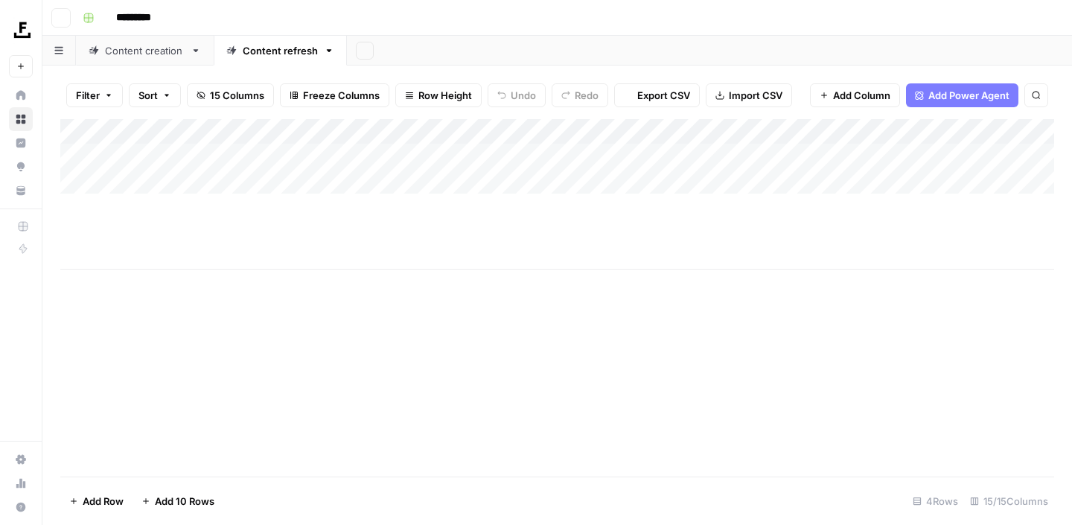
type input "*********"
click at [741, 156] on div "Add Column" at bounding box center [557, 194] width 994 height 150
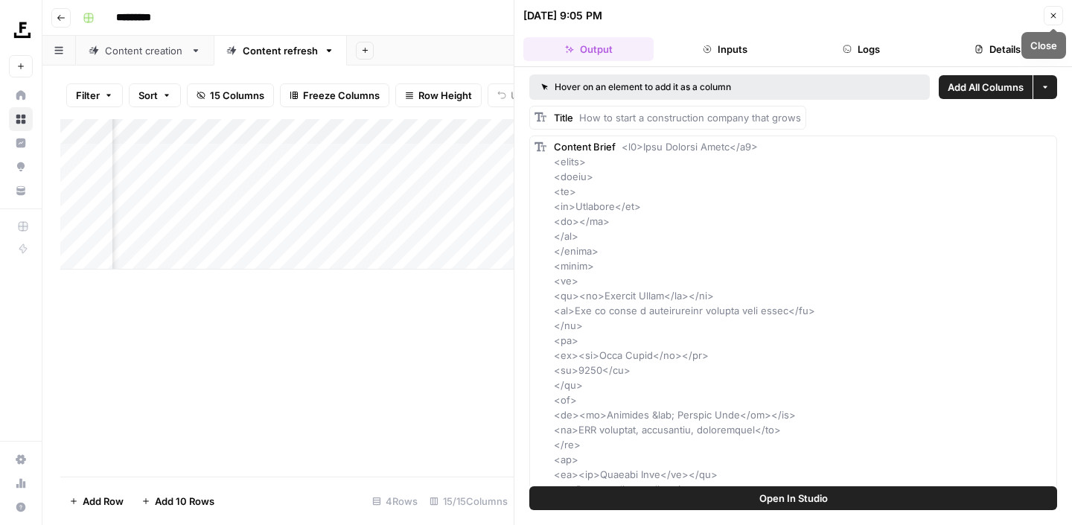
click at [1056, 17] on icon "button" at bounding box center [1053, 15] width 9 height 9
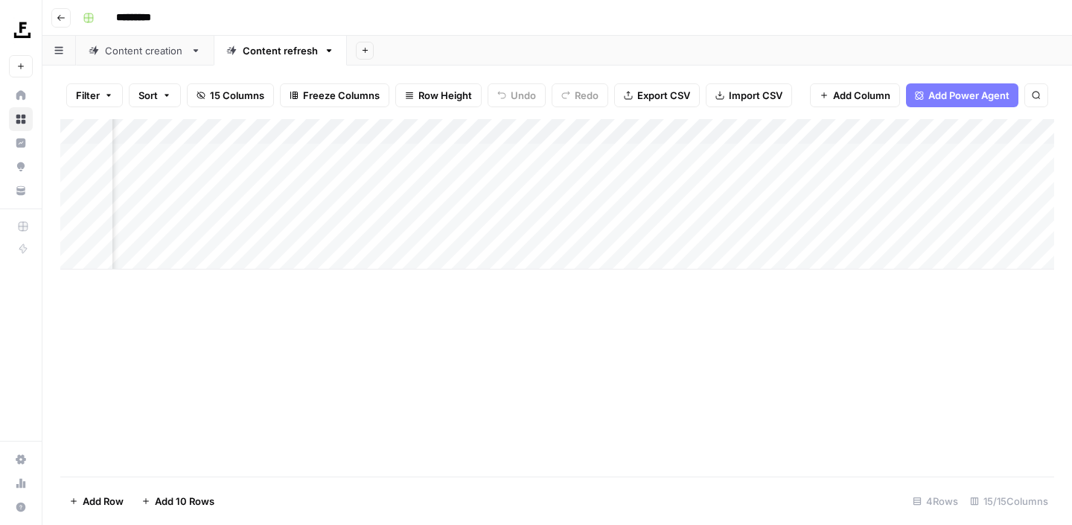
scroll to position [0, 1069]
click at [655, 205] on div "Add Column" at bounding box center [557, 194] width 994 height 150
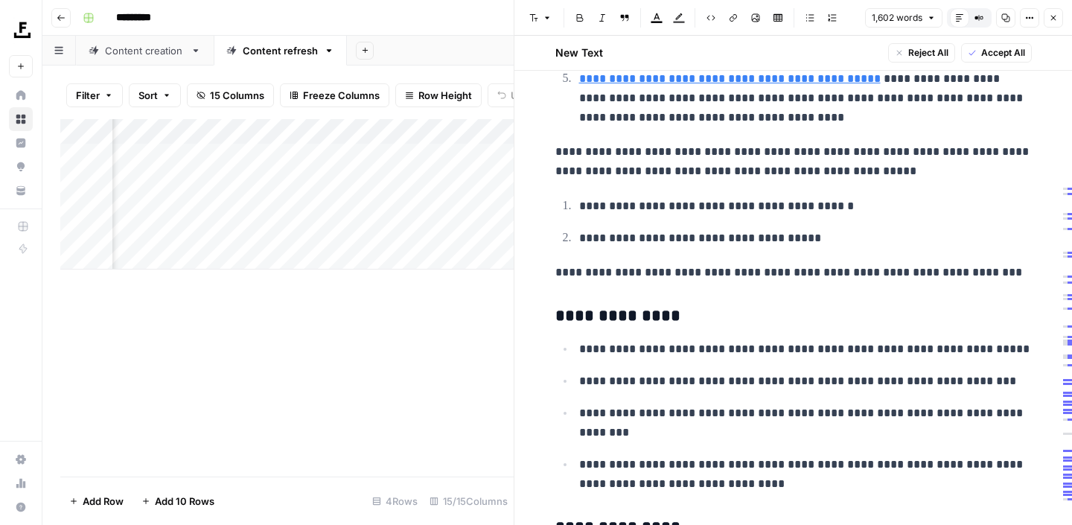
scroll to position [448, 0]
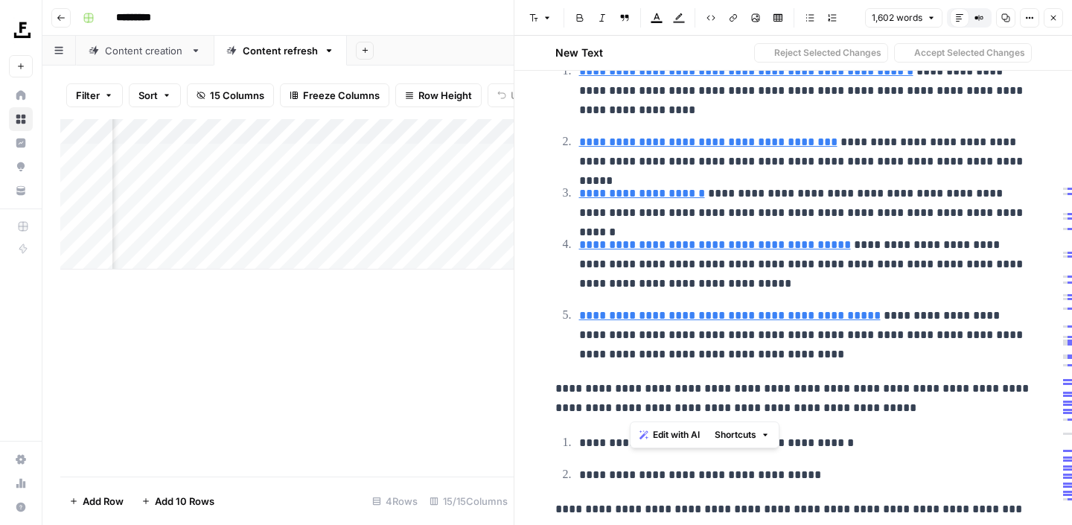
click at [706, 411] on p "**********" at bounding box center [793, 398] width 476 height 39
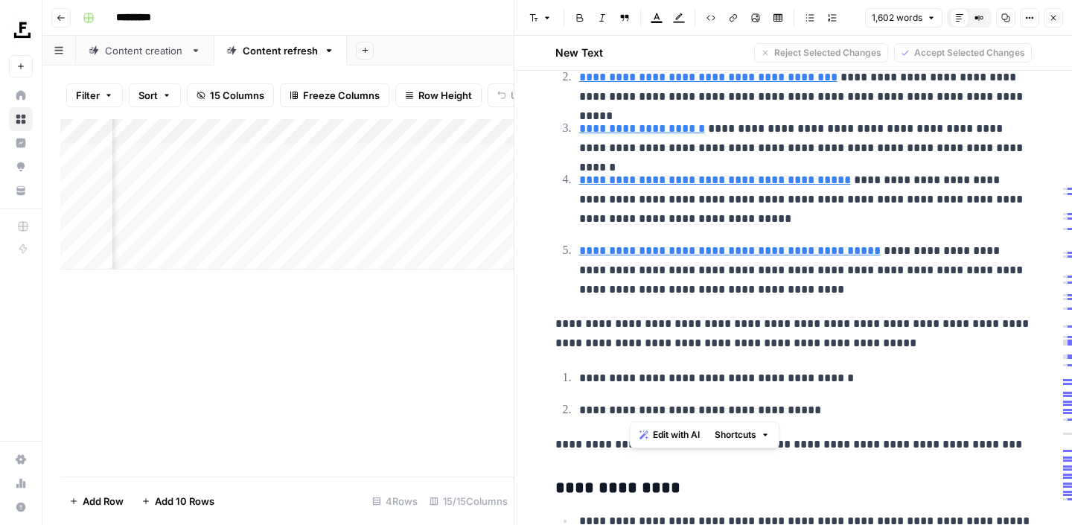
click at [580, 323] on p "**********" at bounding box center [793, 333] width 476 height 39
drag, startPoint x: 695, startPoint y: 410, endPoint x: 716, endPoint y: 405, distance: 21.5
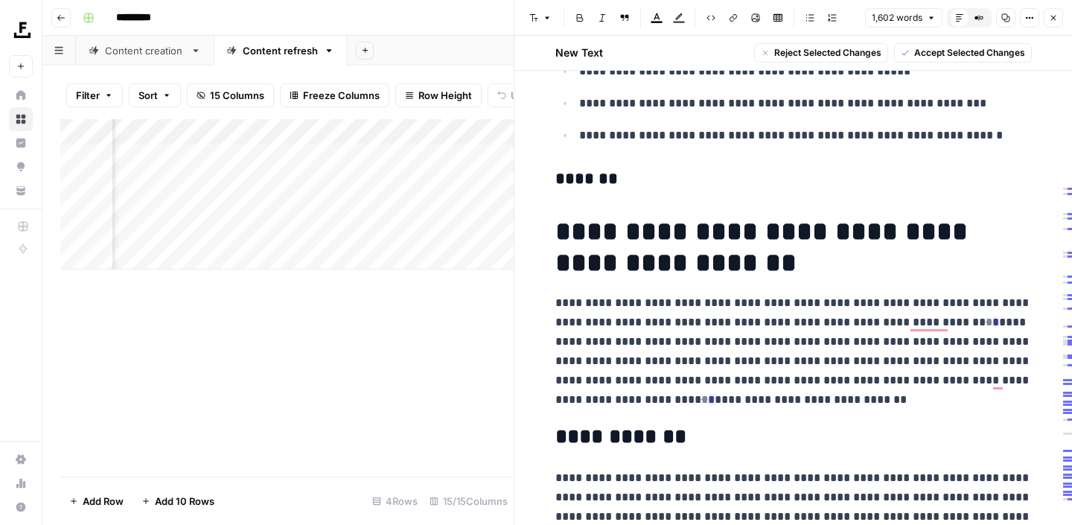
click at [650, 354] on p "**********" at bounding box center [793, 351] width 476 height 116
drag, startPoint x: 555, startPoint y: 301, endPoint x: 708, endPoint y: 404, distance: 184.6
click at [708, 404] on p "**********" at bounding box center [793, 351] width 476 height 116
drag, startPoint x: 609, startPoint y: 240, endPoint x: 735, endPoint y: 270, distance: 130.2
click at [735, 270] on h1 "**********" at bounding box center [793, 247] width 476 height 63
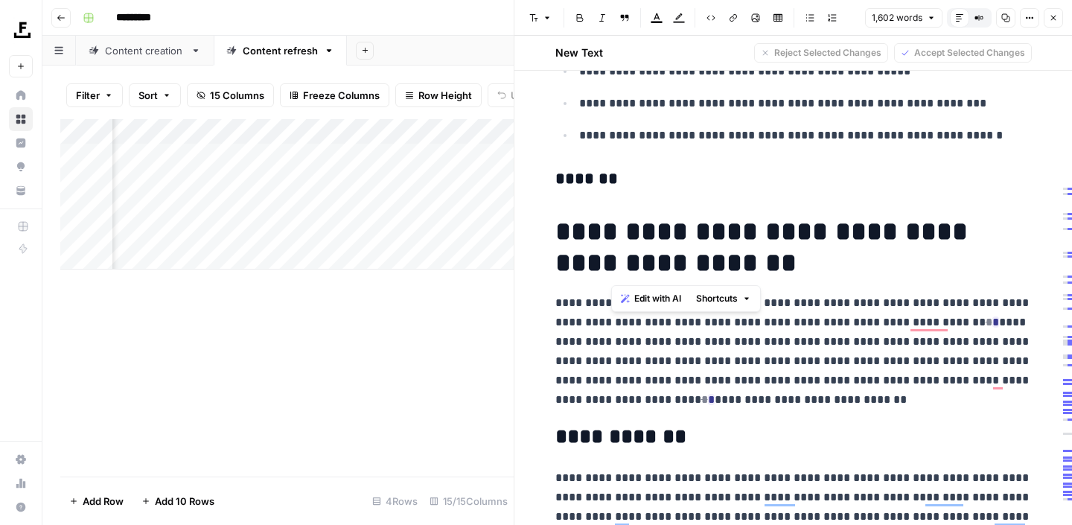
click at [649, 301] on span "Edit with AI" at bounding box center [657, 298] width 47 height 13
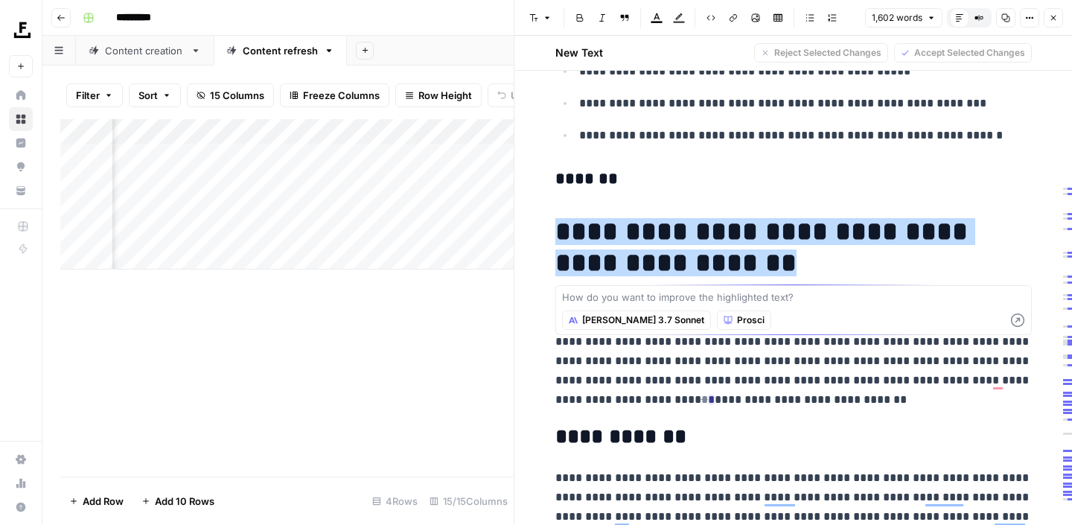
click at [615, 320] on span "Claude 3.7 Sonnet" at bounding box center [643, 319] width 122 height 13
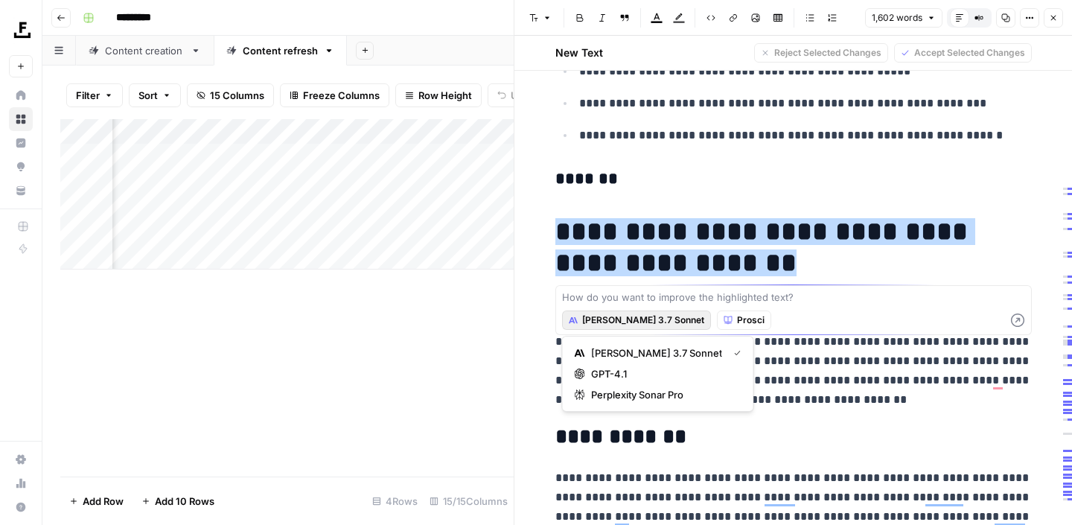
click at [717, 318] on button "Prosci" at bounding box center [744, 319] width 54 height 19
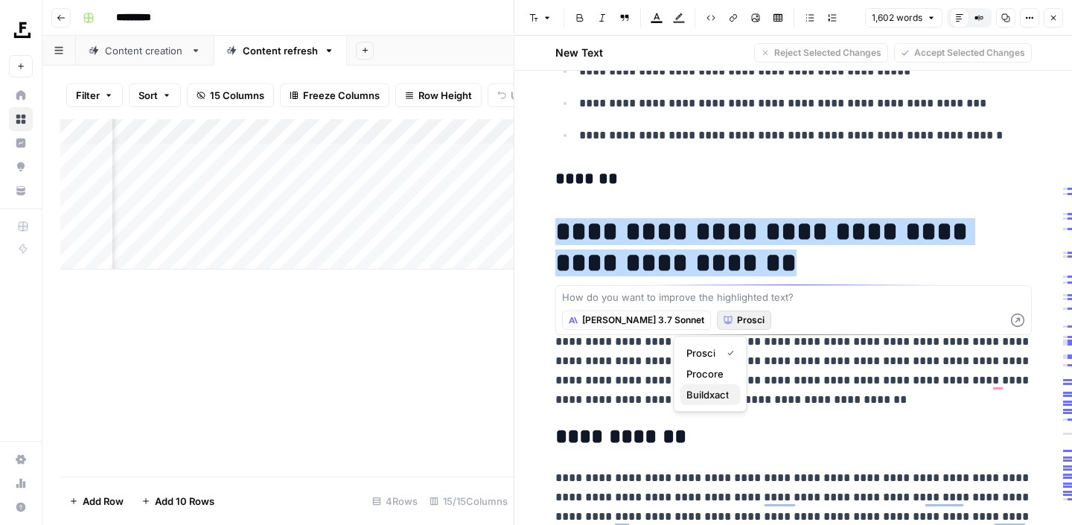
click at [689, 393] on span "Buildxact" at bounding box center [707, 394] width 42 height 15
click at [644, 382] on p "**********" at bounding box center [793, 351] width 476 height 116
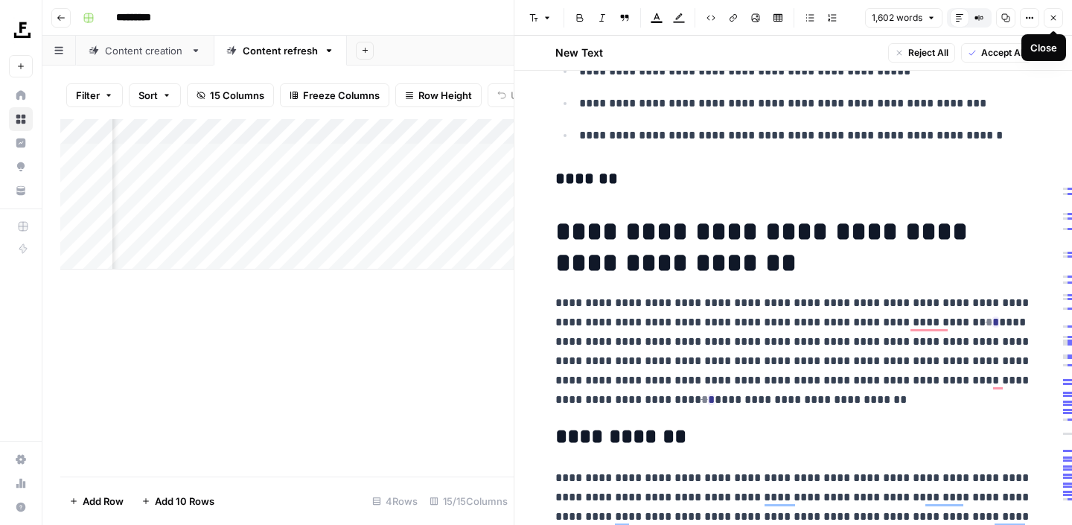
click at [1054, 18] on icon "button" at bounding box center [1053, 17] width 9 height 9
